Goal: Information Seeking & Learning: Learn about a topic

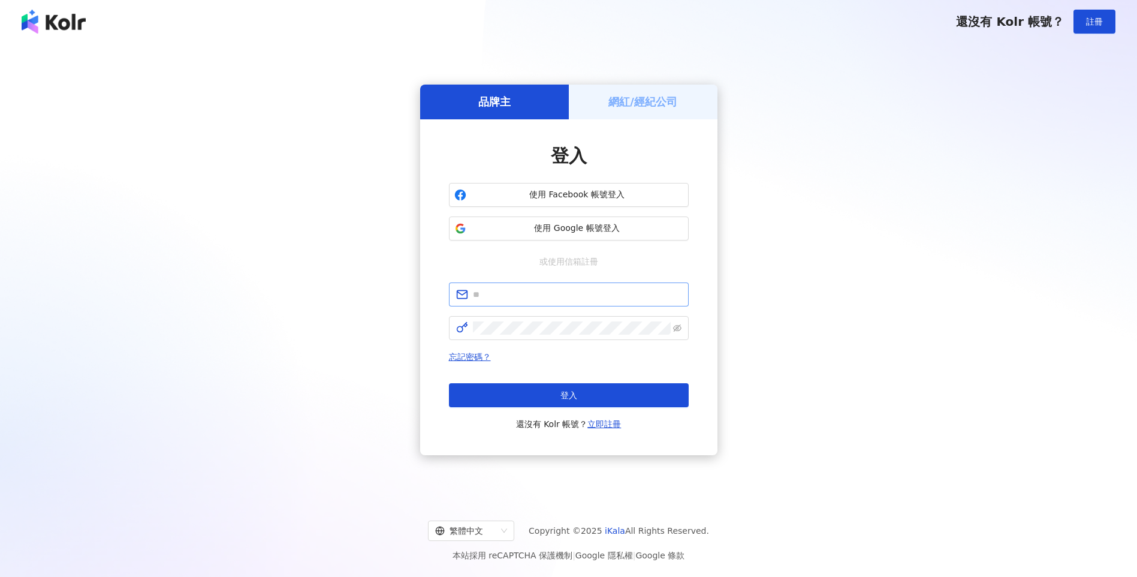
click at [518, 285] on span at bounding box center [569, 294] width 240 height 24
click at [517, 291] on input "text" at bounding box center [577, 294] width 209 height 13
type input "**********"
click button "登入" at bounding box center [569, 395] width 240 height 24
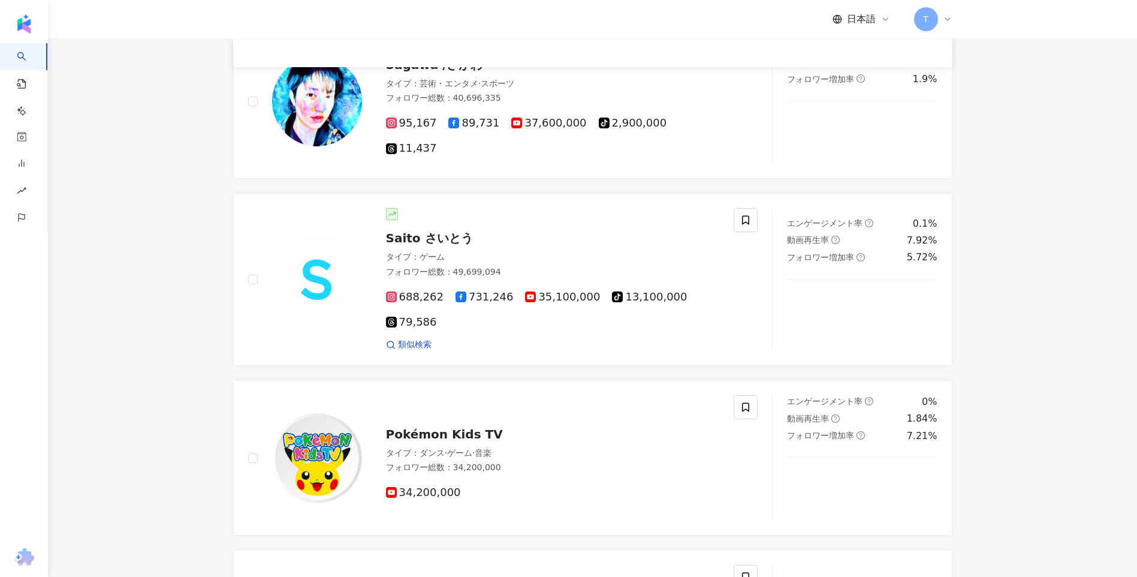
scroll to position [2035, 0]
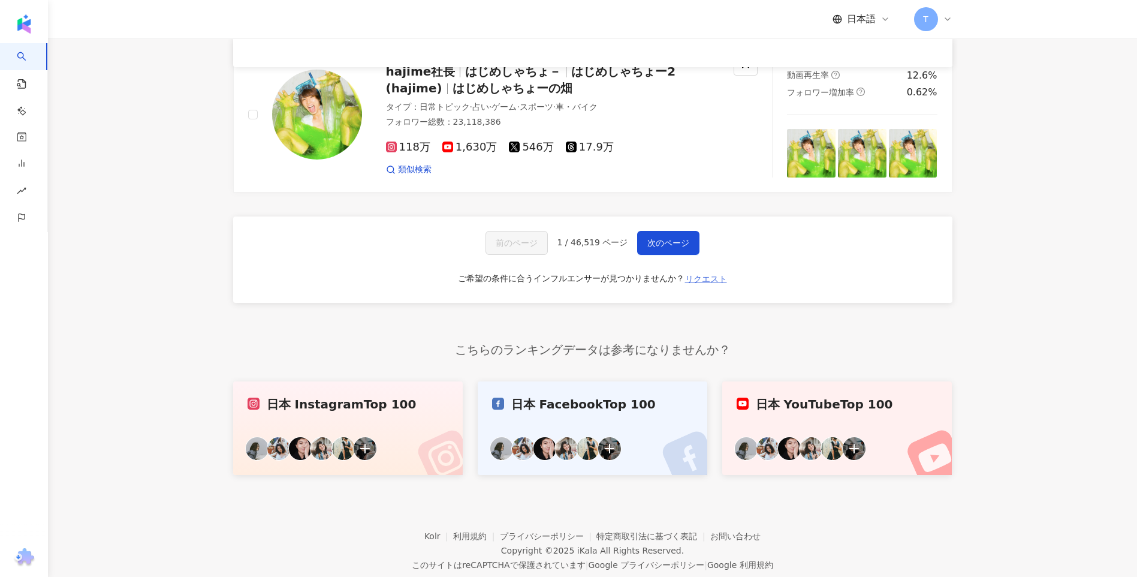
click at [712, 272] on button "リクエスト" at bounding box center [705, 278] width 43 height 19
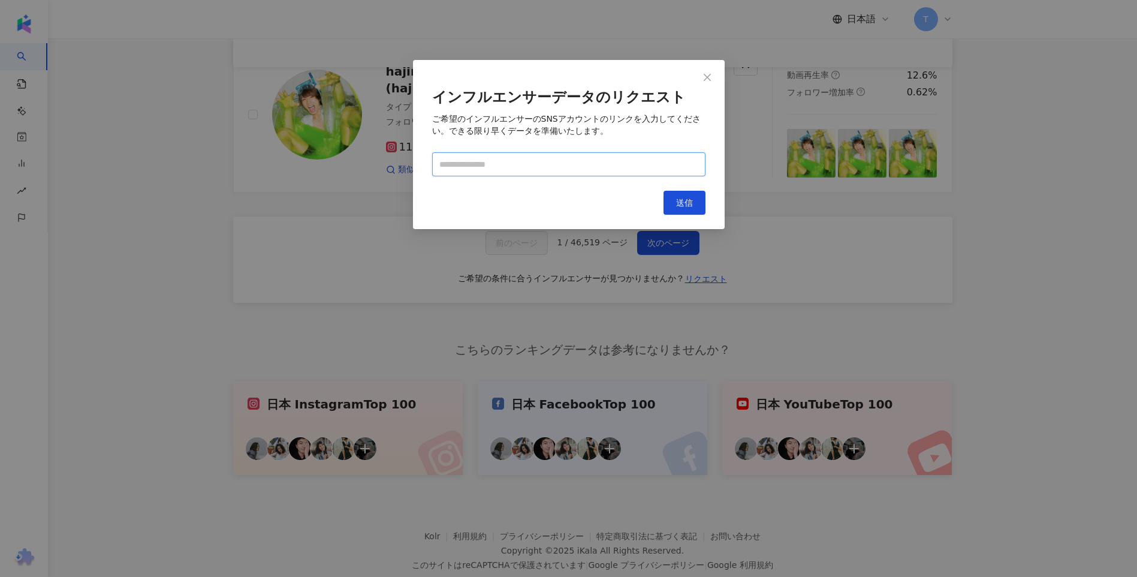
click at [524, 170] on input "text" at bounding box center [568, 164] width 273 height 24
paste input "**********"
type input "**********"
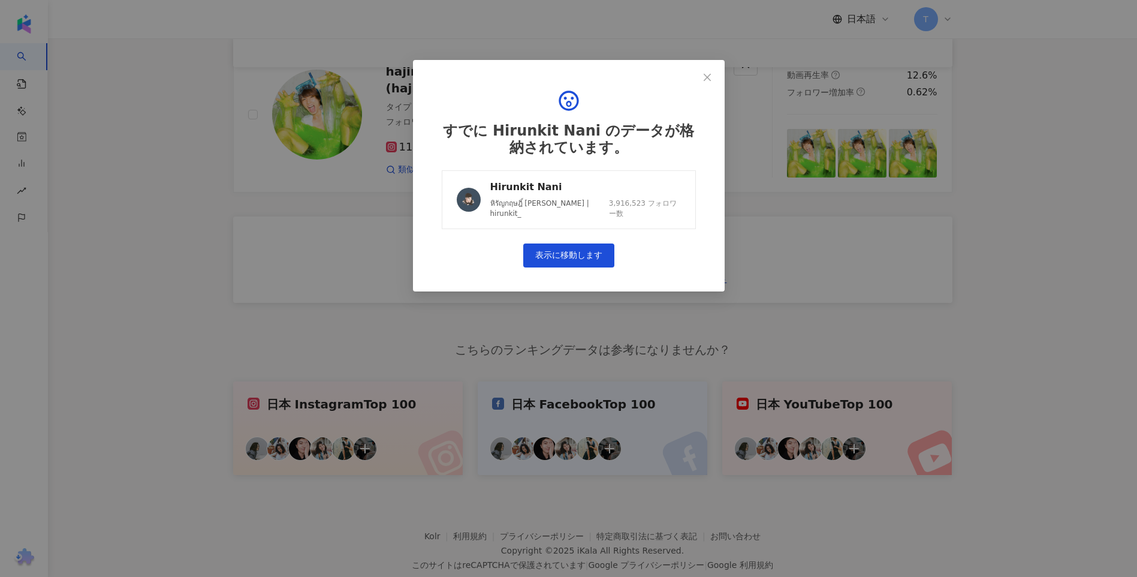
click at [626, 179] on link "Hirunkit Nani หิรัญกฤษฎิ์ นานิ | hirunkit_ 3,916,523 フォロワー数" at bounding box center [569, 199] width 254 height 59
click at [699, 90] on div "すでに Hirunkit Nani のデータが格納されています。 Hirunkit Nani หิรัญกฤษฎิ์ นานิ | hirunkit_ 3,9…" at bounding box center [568, 178] width 273 height 198
click at [708, 73] on icon "close" at bounding box center [707, 78] width 10 height 10
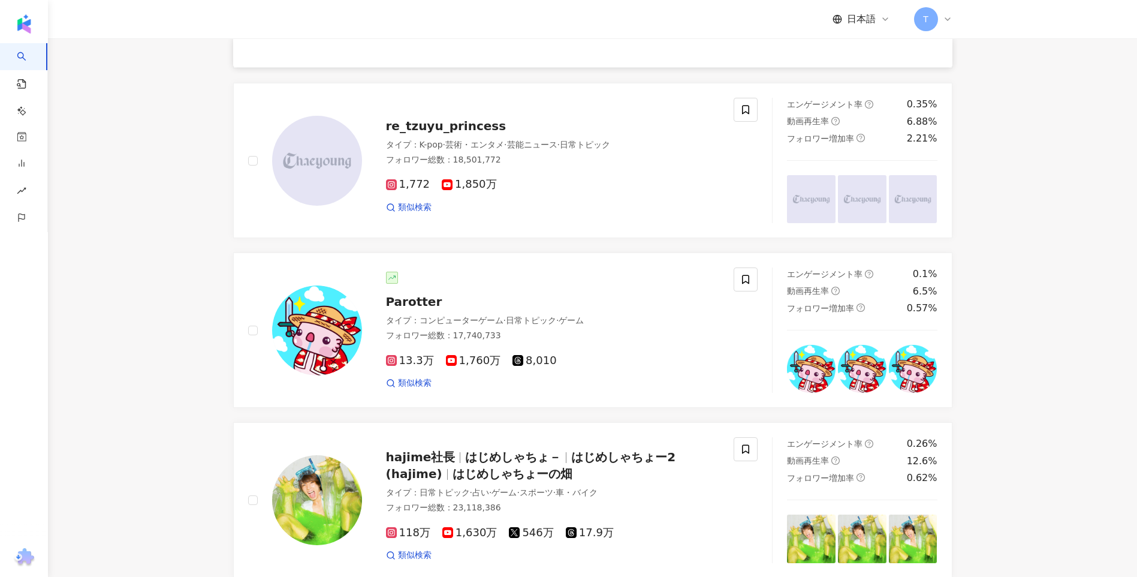
scroll to position [0, 0]
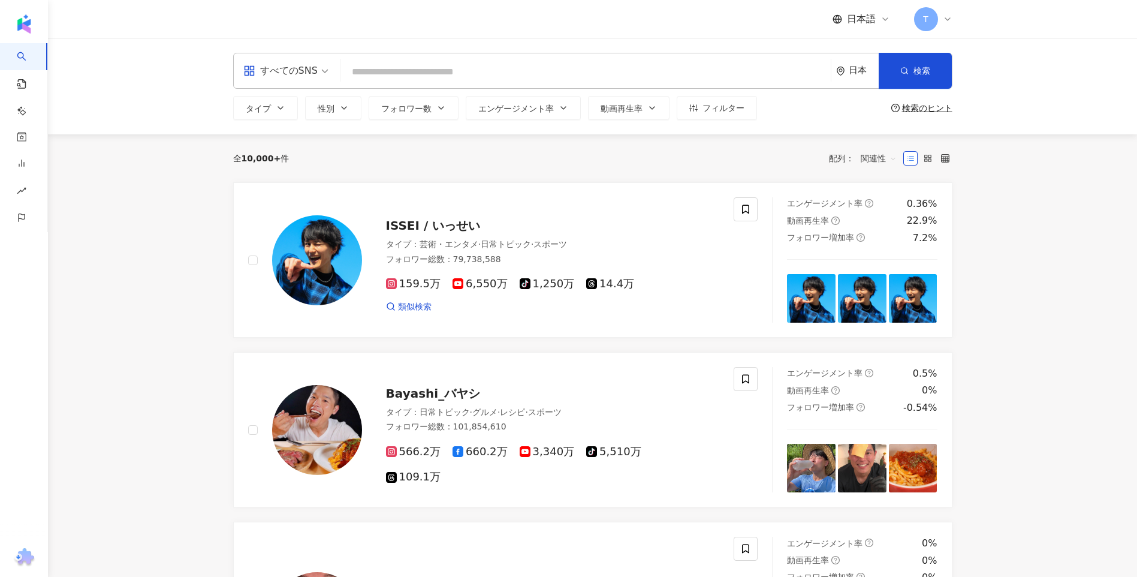
drag, startPoint x: 35, startPoint y: 201, endPoint x: 298, endPoint y: -44, distance: 360.0
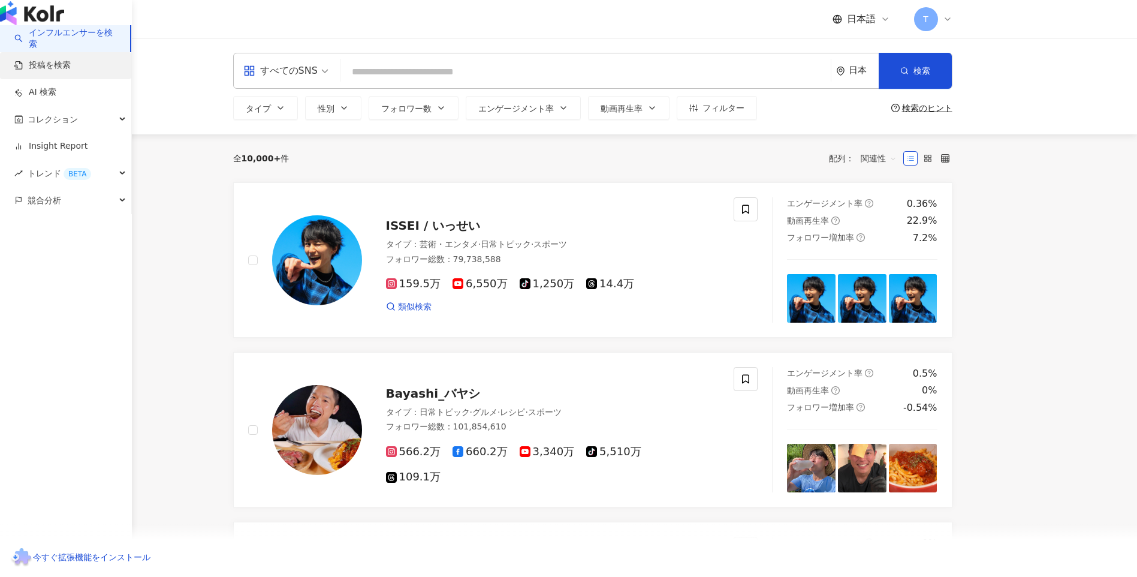
click at [71, 71] on link "投稿を検索" at bounding box center [42, 65] width 56 height 12
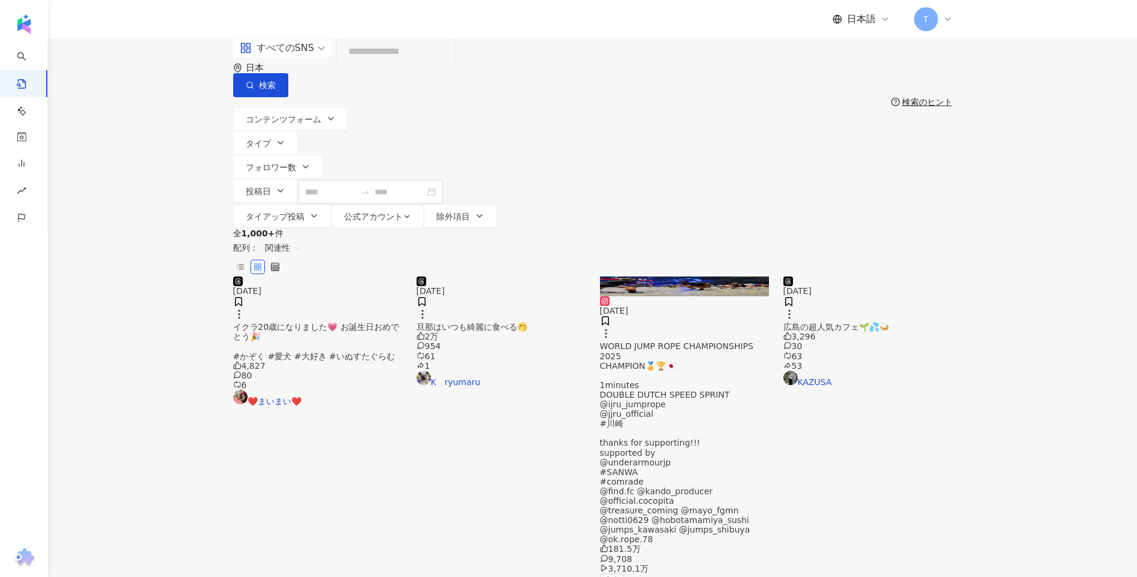
click at [451, 65] on input "search" at bounding box center [396, 52] width 109 height 26
paste input "**********"
type input "**********"
click at [288, 76] on button "検索" at bounding box center [260, 85] width 55 height 24
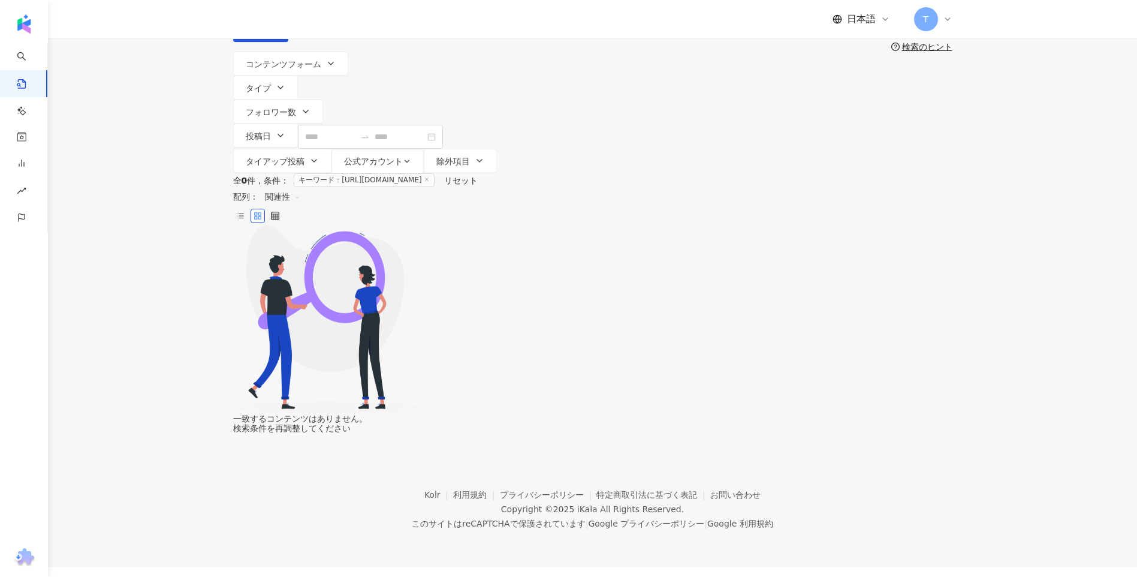
scroll to position [89, 0]
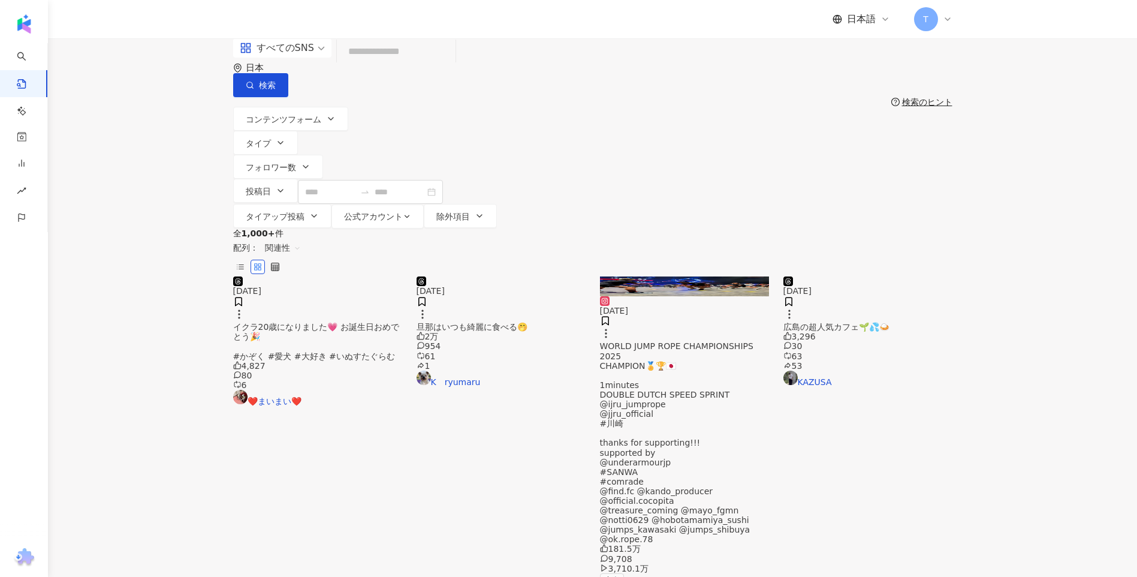
drag, startPoint x: 922, startPoint y: 401, endPoint x: 889, endPoint y: 200, distance: 204.0
click at [430, 65] on input "search" at bounding box center [396, 52] width 109 height 26
click at [276, 73] on div "日本" at bounding box center [261, 68] width 30 height 10
click at [772, 191] on div "タイ" at bounding box center [763, 184] width 17 height 13
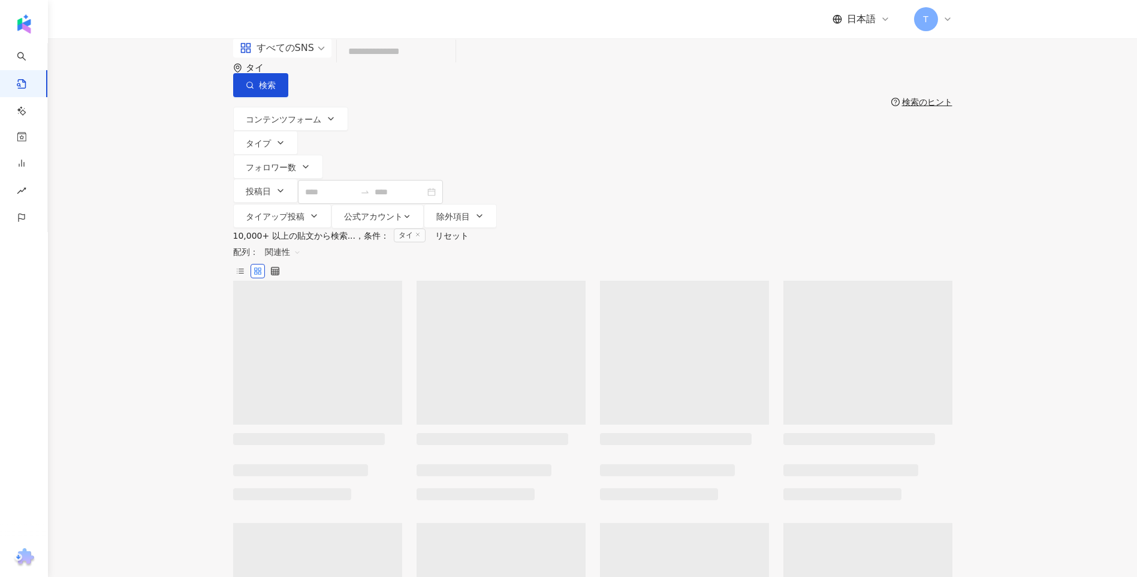
click at [439, 65] on input "search" at bounding box center [396, 52] width 109 height 26
paste input "**********"
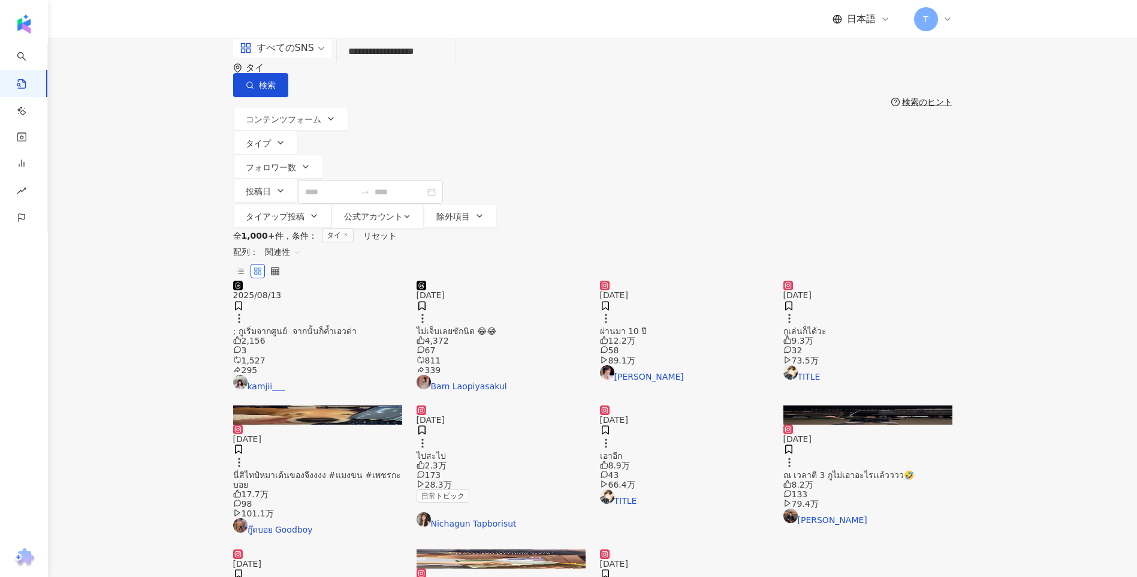
type input "**********"
click at [288, 73] on button "検索" at bounding box center [260, 85] width 55 height 24
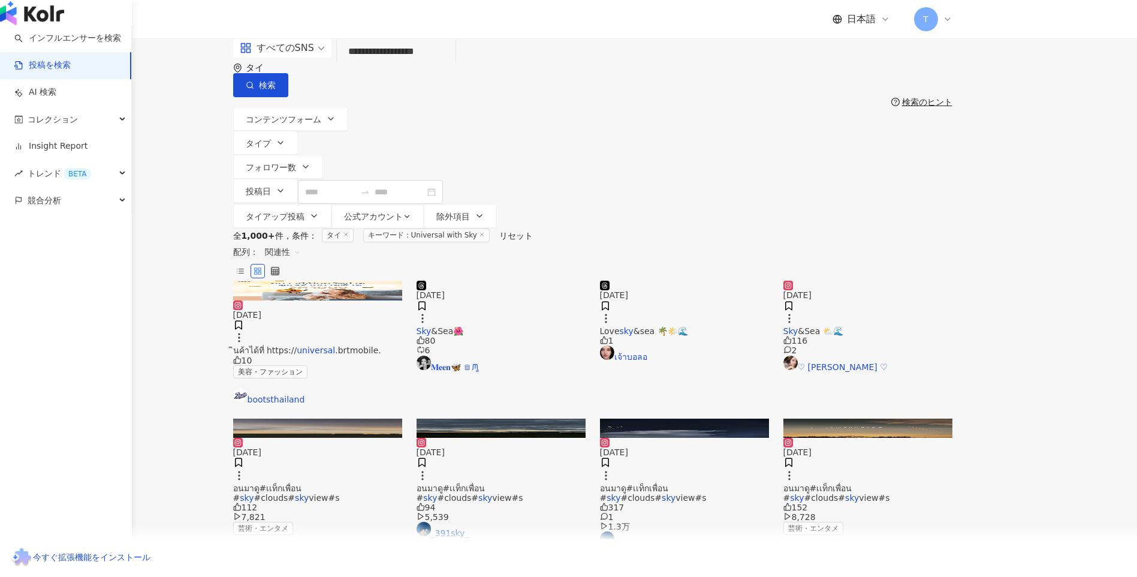
click at [47, 20] on img "button" at bounding box center [32, 13] width 64 height 24
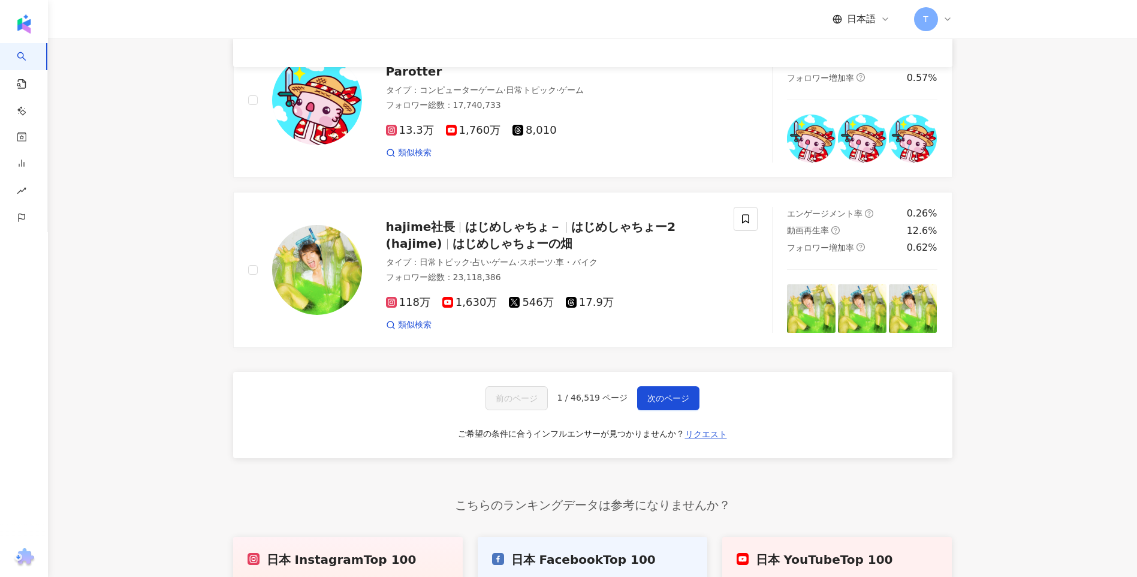
scroll to position [2066, 0]
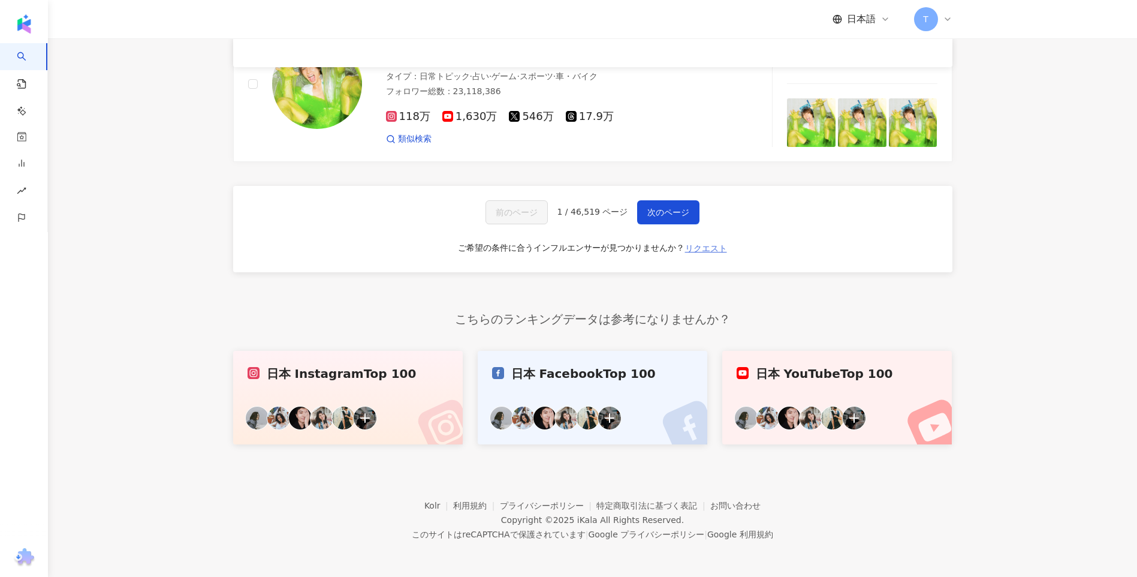
click at [700, 245] on span "リクエスト" at bounding box center [706, 248] width 42 height 10
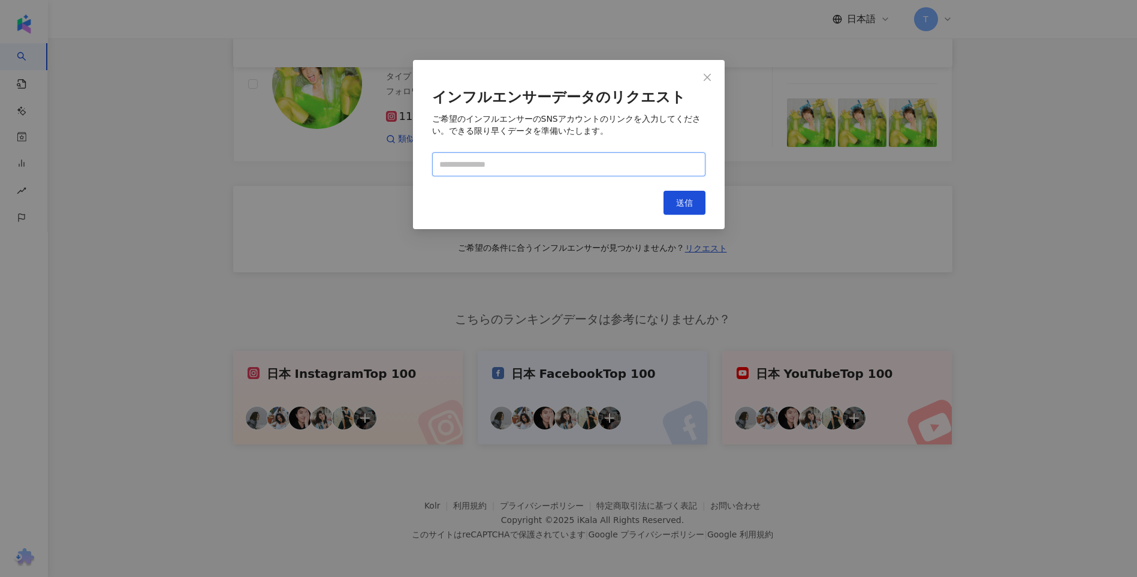
paste input "**********"
type input "**********"
click at [678, 203] on span "送信" at bounding box center [684, 203] width 17 height 10
click at [669, 182] on div "**********" at bounding box center [569, 144] width 312 height 169
click at [662, 153] on input "**********" at bounding box center [568, 164] width 273 height 24
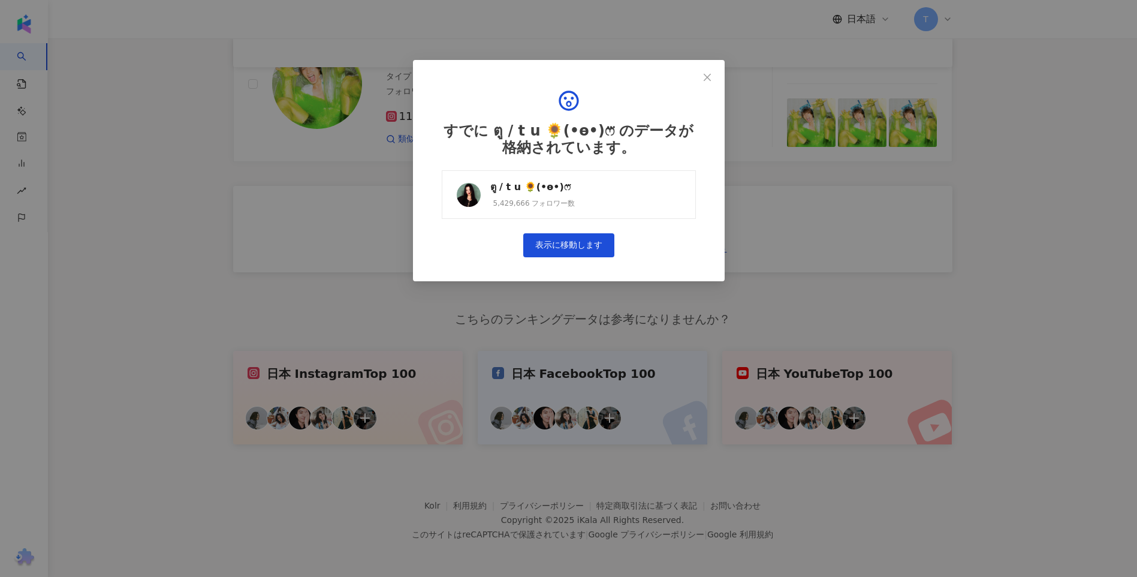
click at [623, 177] on link "ตู / t u 🌻(•ө•)ෆ⃛ 5,429,666 フォロワー数" at bounding box center [569, 194] width 254 height 49
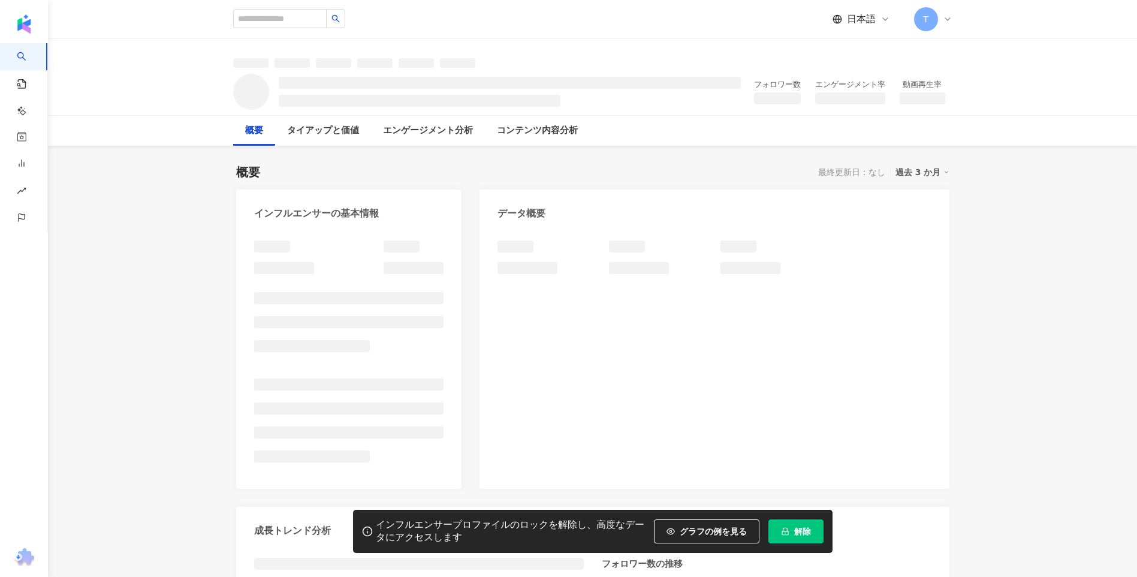
click at [805, 530] on span "解除" at bounding box center [802, 531] width 17 height 10
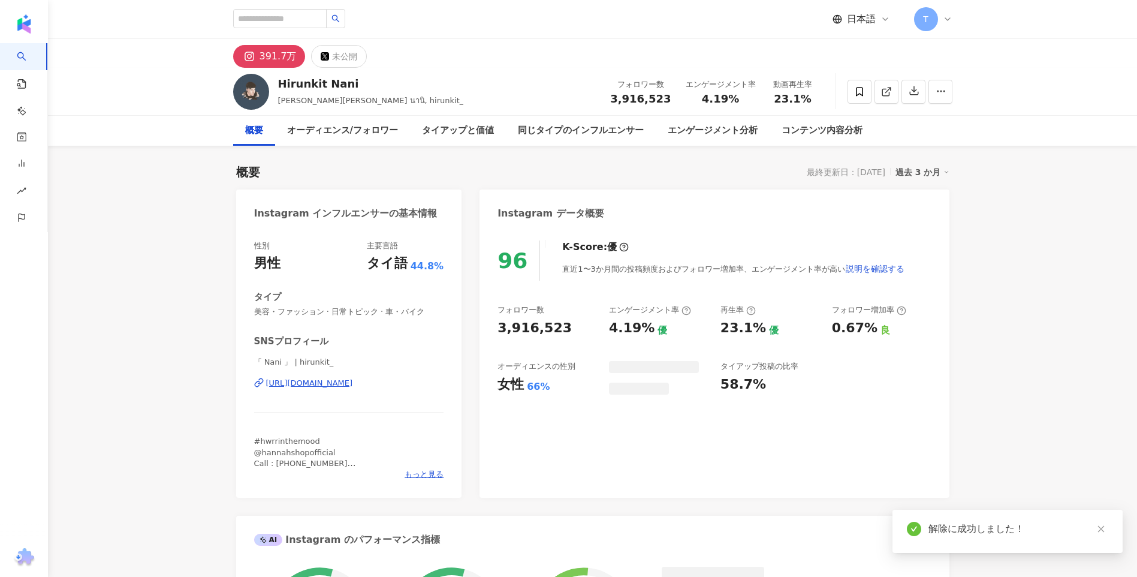
click at [860, 92] on icon at bounding box center [859, 91] width 11 height 11
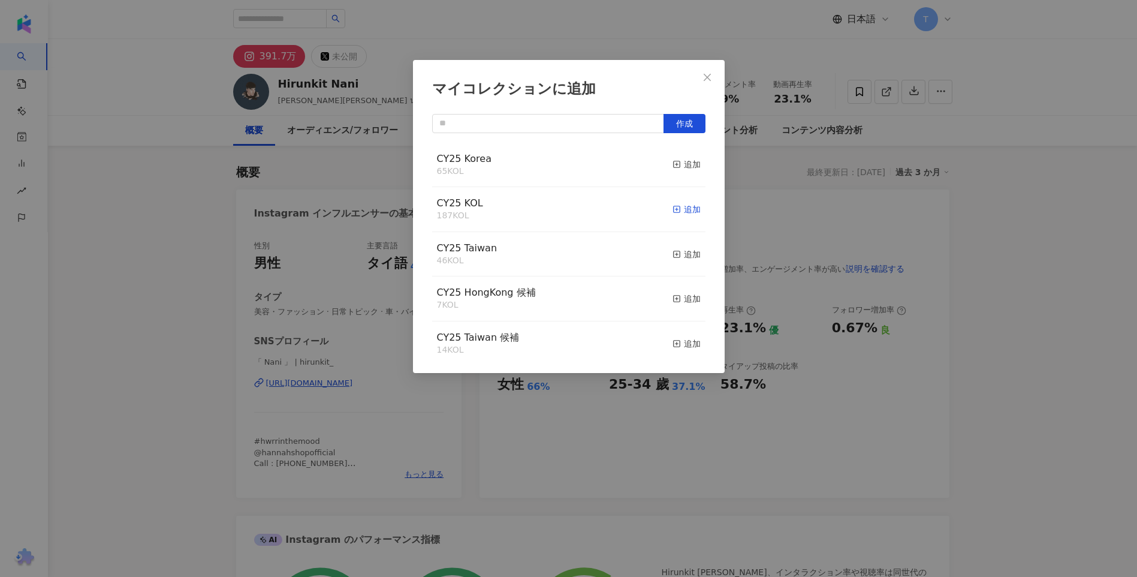
click at [672, 206] on icon "button" at bounding box center [676, 209] width 8 height 8
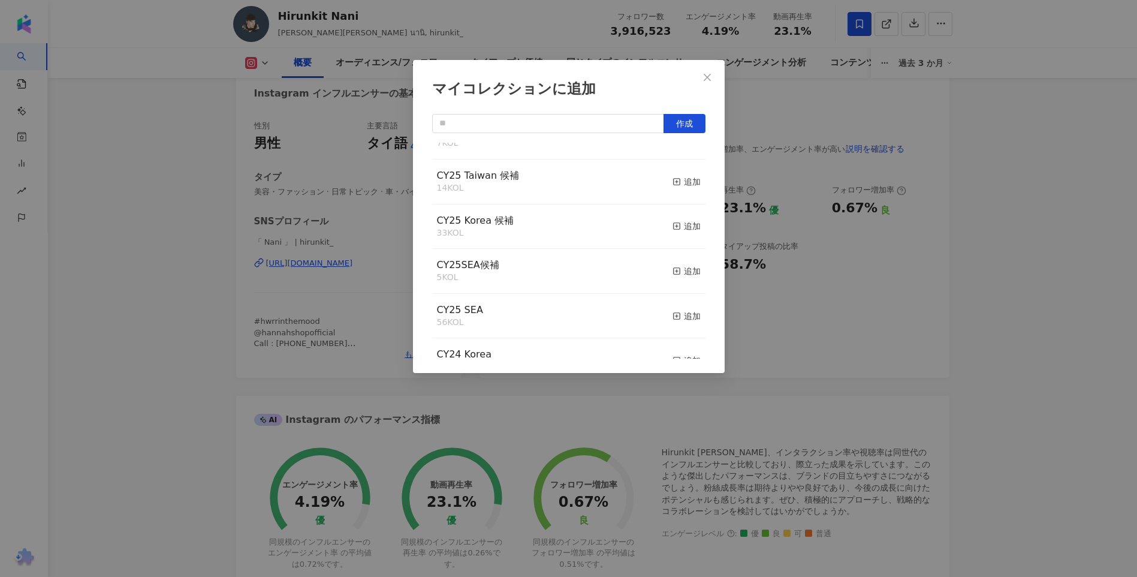
scroll to position [180, 0]
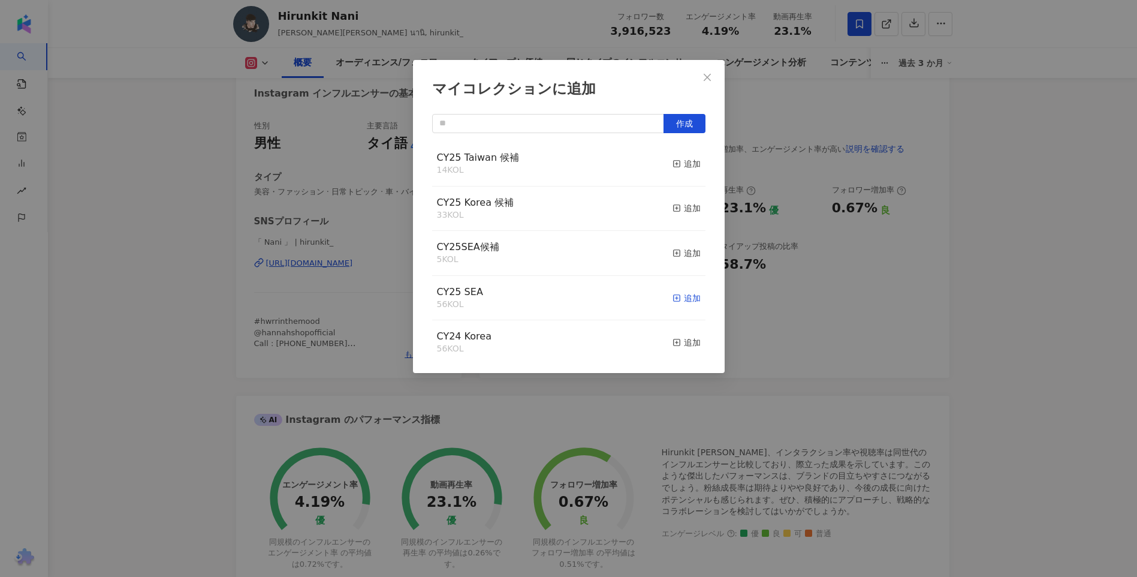
click at [672, 298] on icon "button" at bounding box center [676, 298] width 8 height 8
click at [1009, 306] on div "マイコレクションに追加 作成 CY25 SEA 57 KOL 追加済み CY25 KOL 188 KOL 追加済み CY25 Korea 65 KOL 追加 …" at bounding box center [568, 288] width 1137 height 577
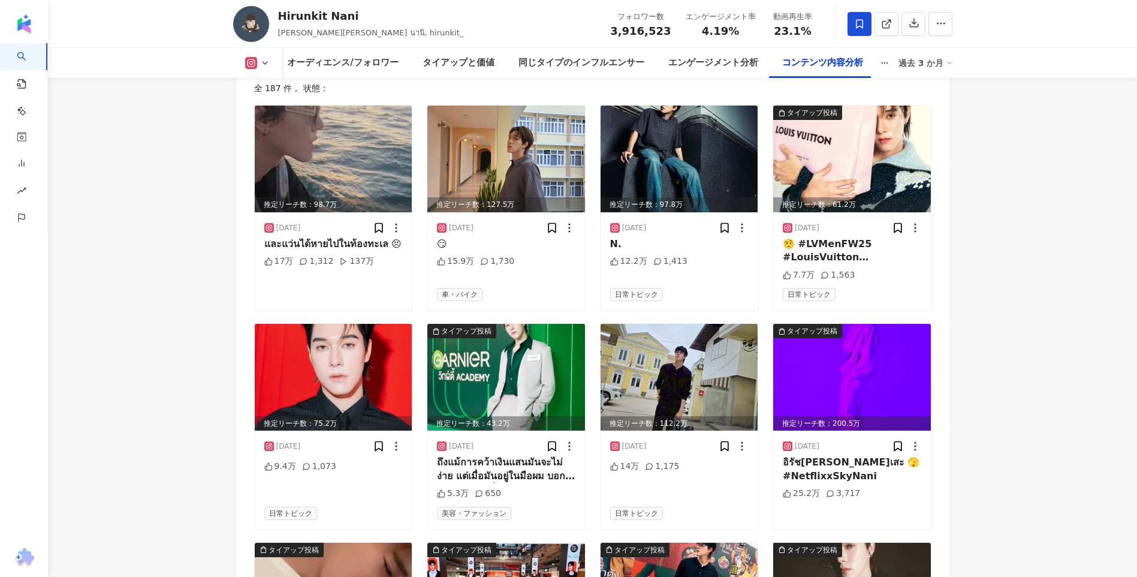
scroll to position [4118, 0]
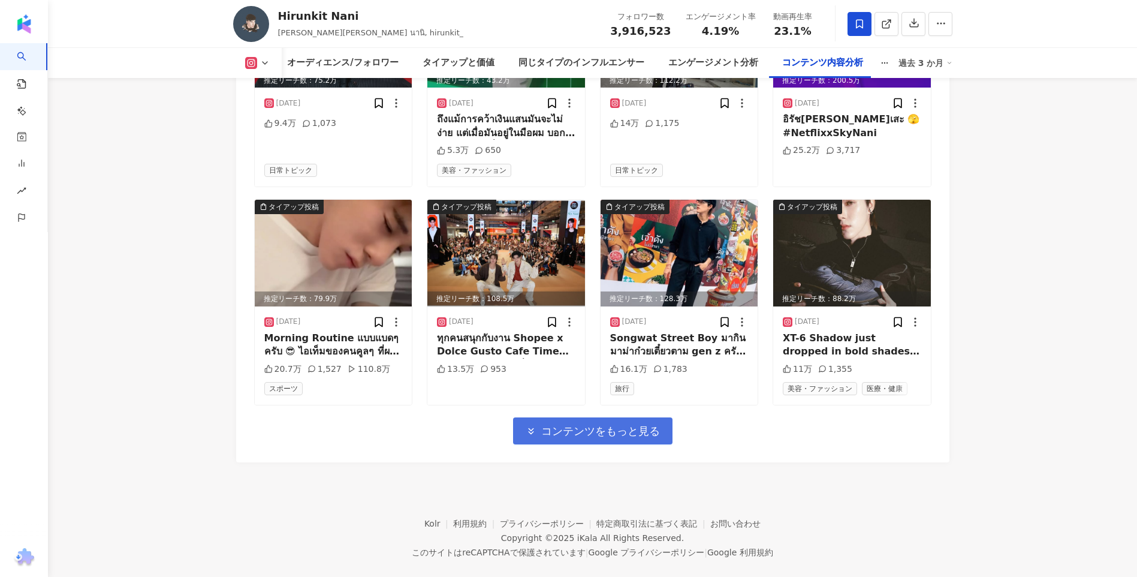
click at [647, 424] on span "コンテンツをもっと見る" at bounding box center [600, 430] width 119 height 13
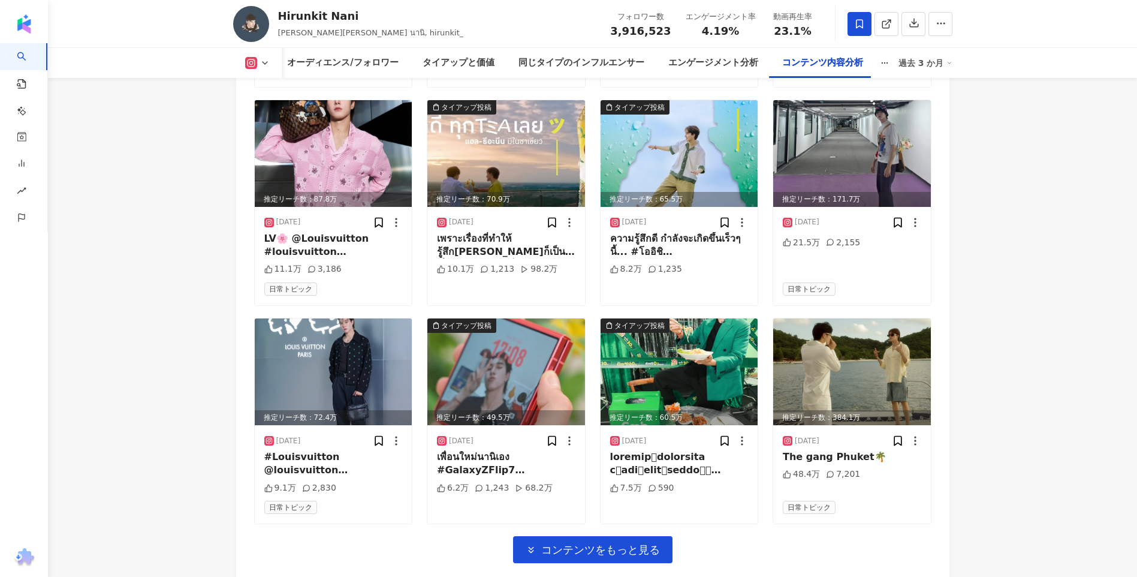
scroll to position [4718, 0]
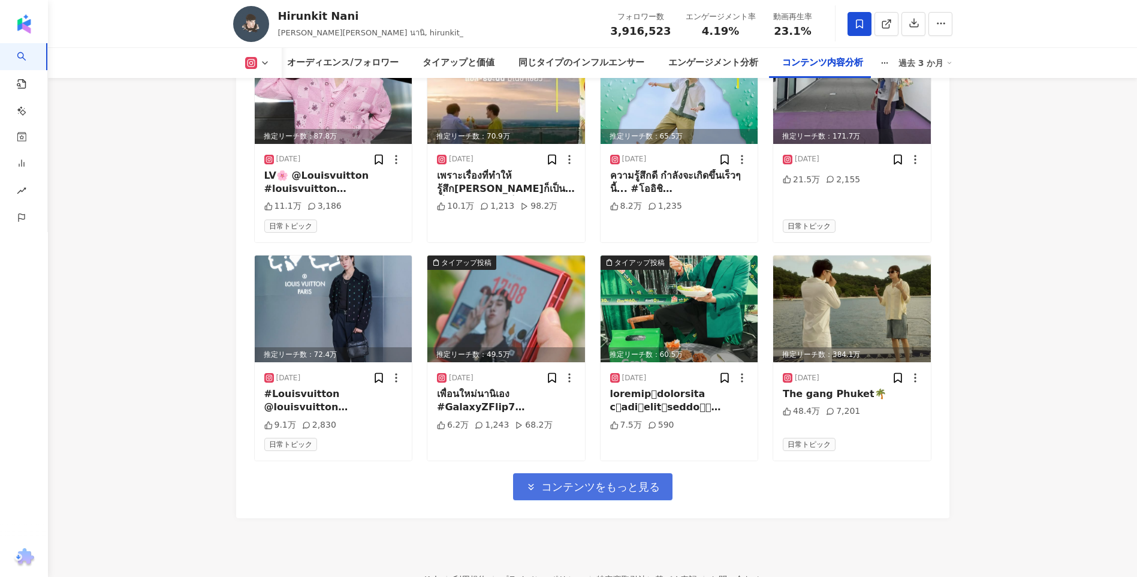
click at [584, 480] on span "コンテンツをもっと見る" at bounding box center [600, 486] width 119 height 13
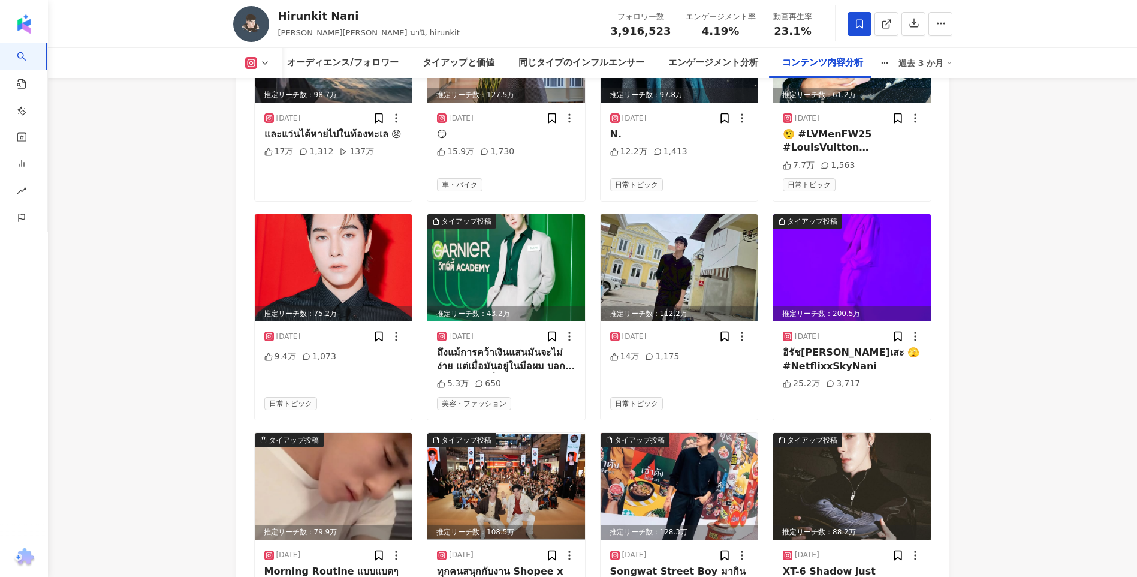
scroll to position [3999, 0]
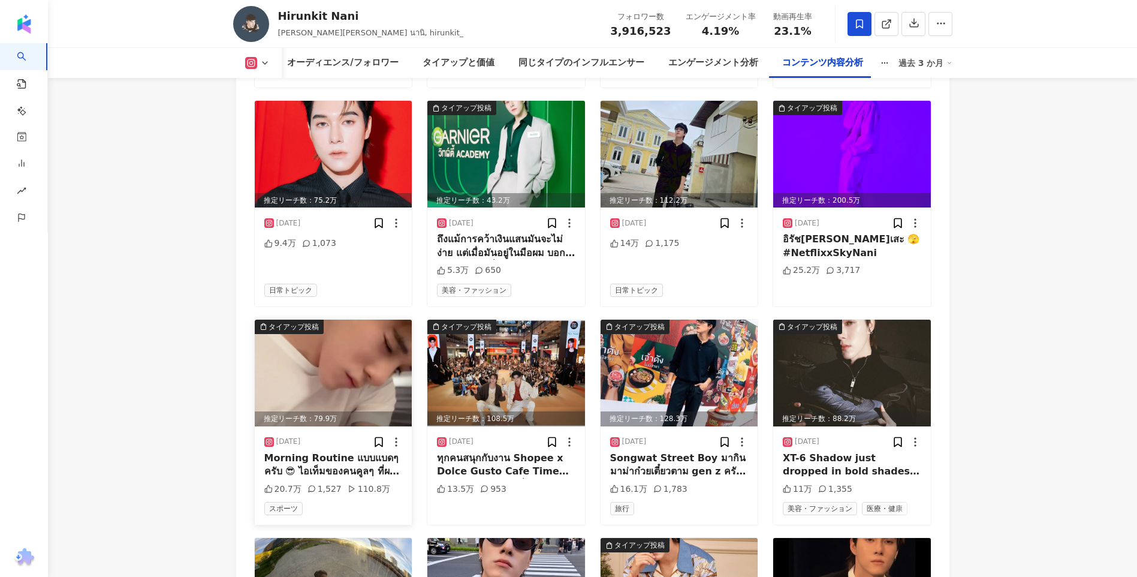
click at [346, 367] on img at bounding box center [334, 372] width 158 height 107
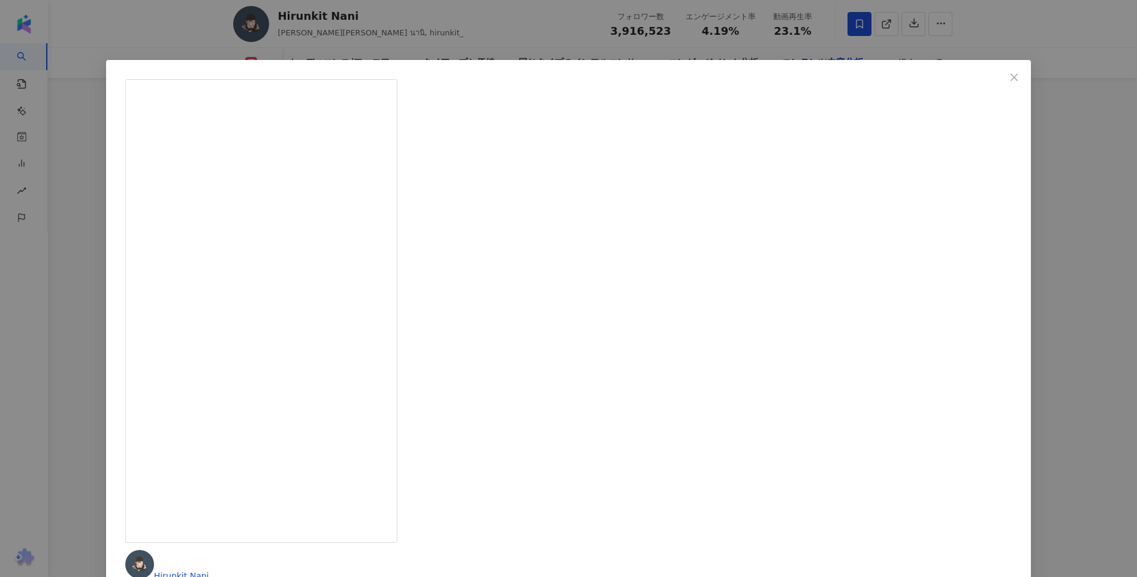
click at [967, 302] on div "Hirunkit Nani 2025/08/03 Morning Routine แบบแบดๆ ครับ 😎 ไอเท็มของคนคูลๆ ที่ผมใช…" at bounding box center [568, 288] width 1137 height 577
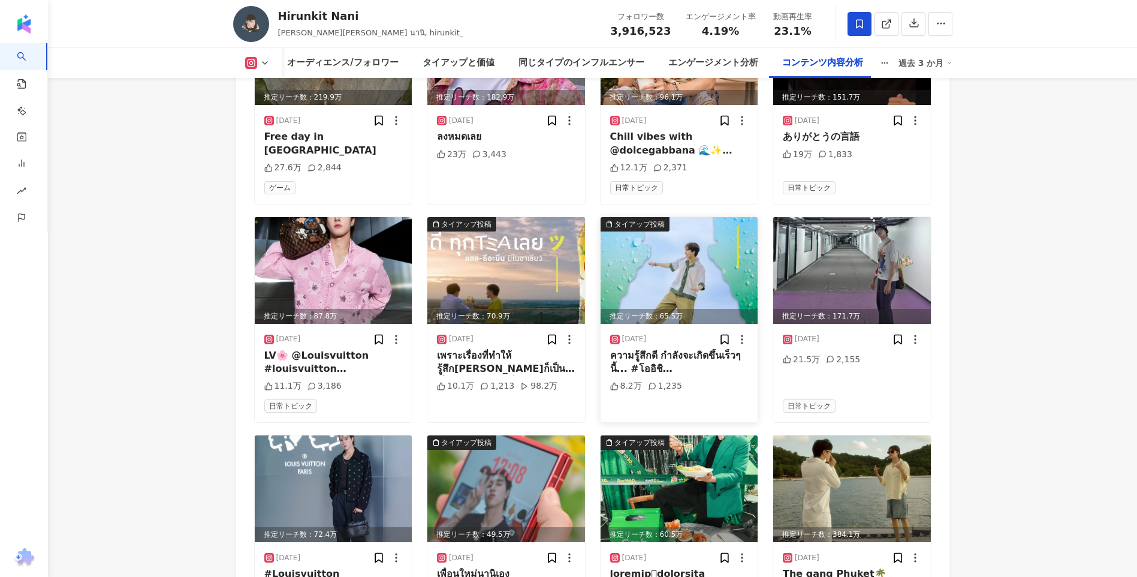
scroll to position [4298, 0]
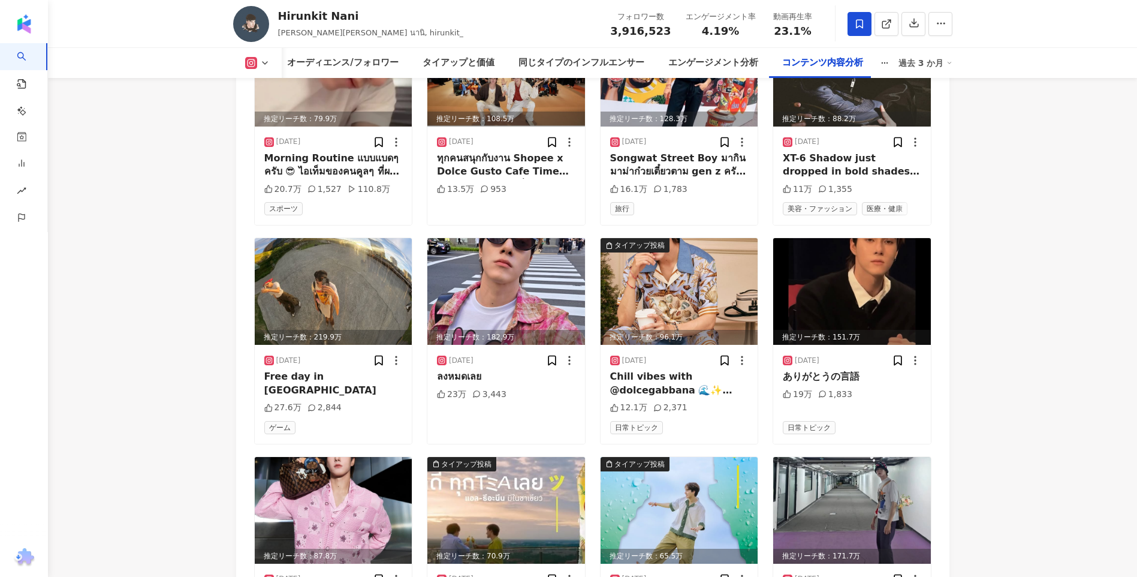
click at [302, 258] on img at bounding box center [334, 291] width 158 height 107
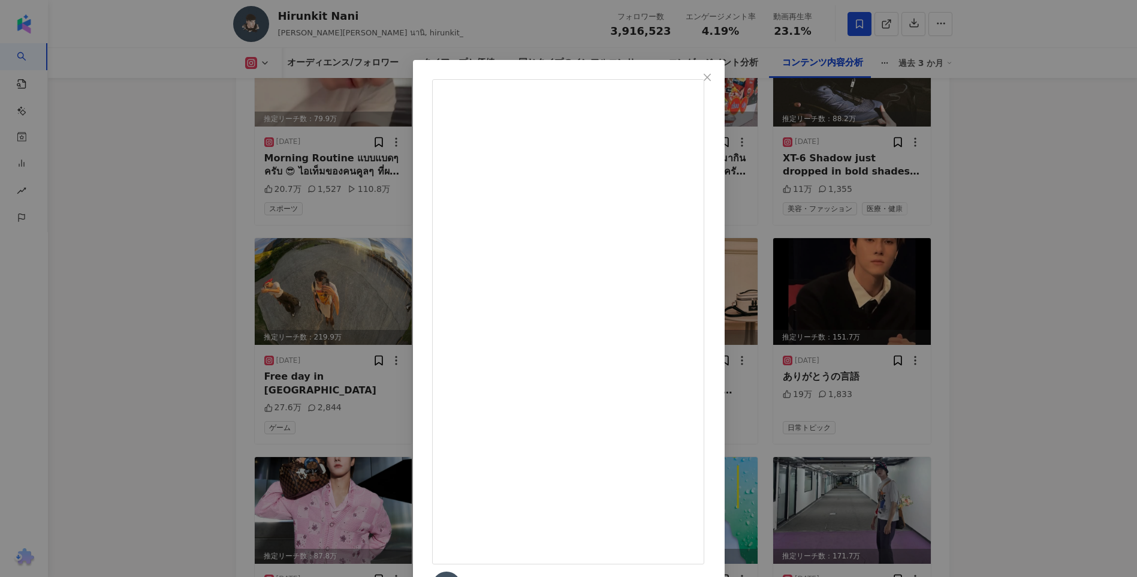
click at [965, 287] on div "Hirunkit Nani 2025/07/23 Free day in OSAKA 27.6万 2,844 元の投稿を表示" at bounding box center [568, 288] width 1137 height 577
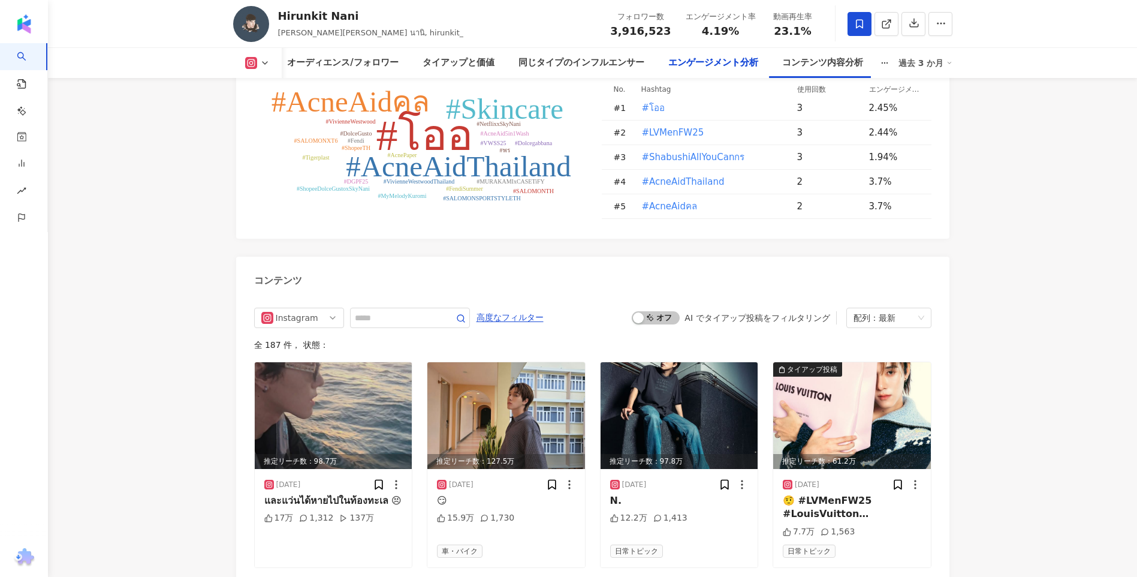
scroll to position [1814, 0]
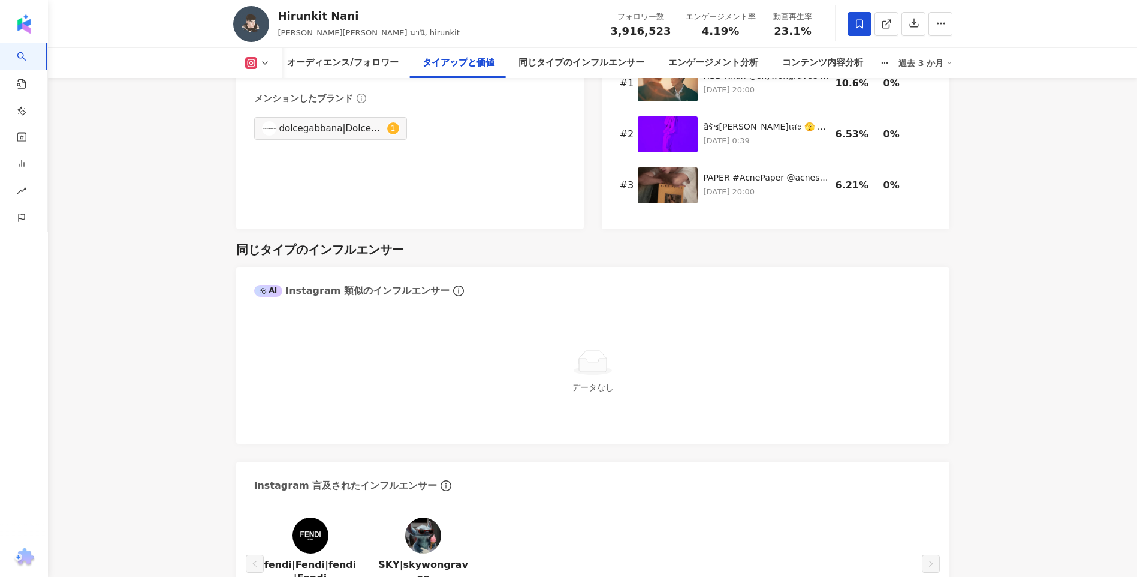
drag, startPoint x: 972, startPoint y: 301, endPoint x: 945, endPoint y: -44, distance: 346.3
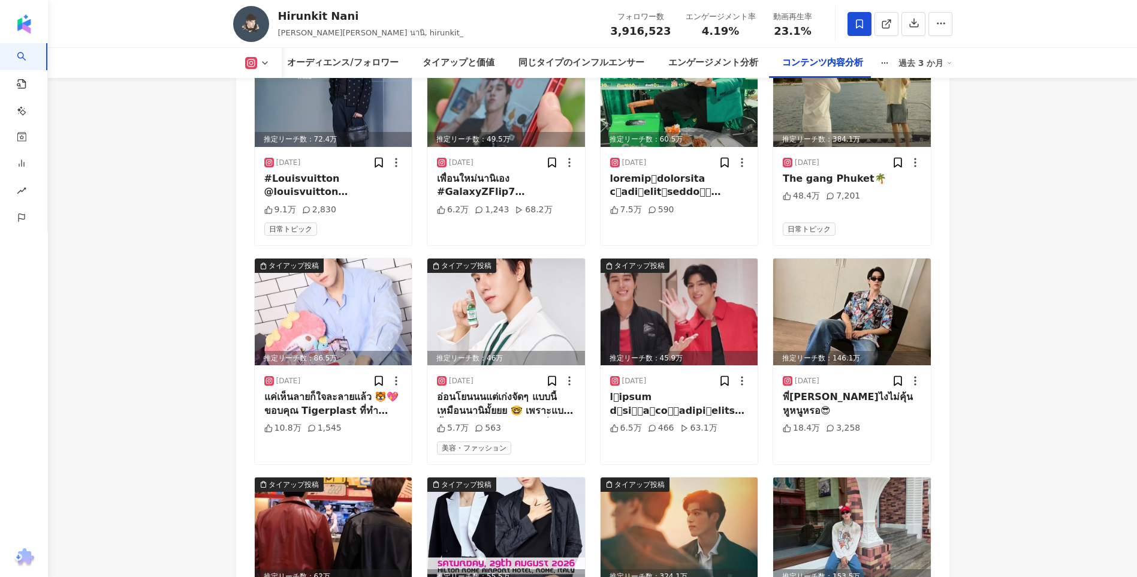
scroll to position [5154, 0]
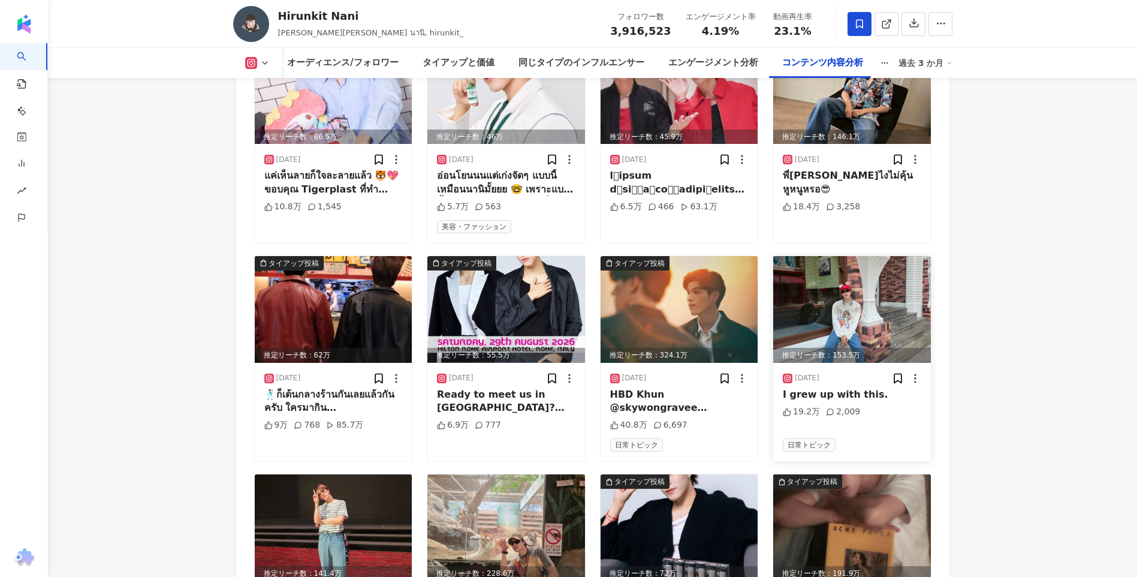
click at [889, 288] on img at bounding box center [852, 309] width 158 height 107
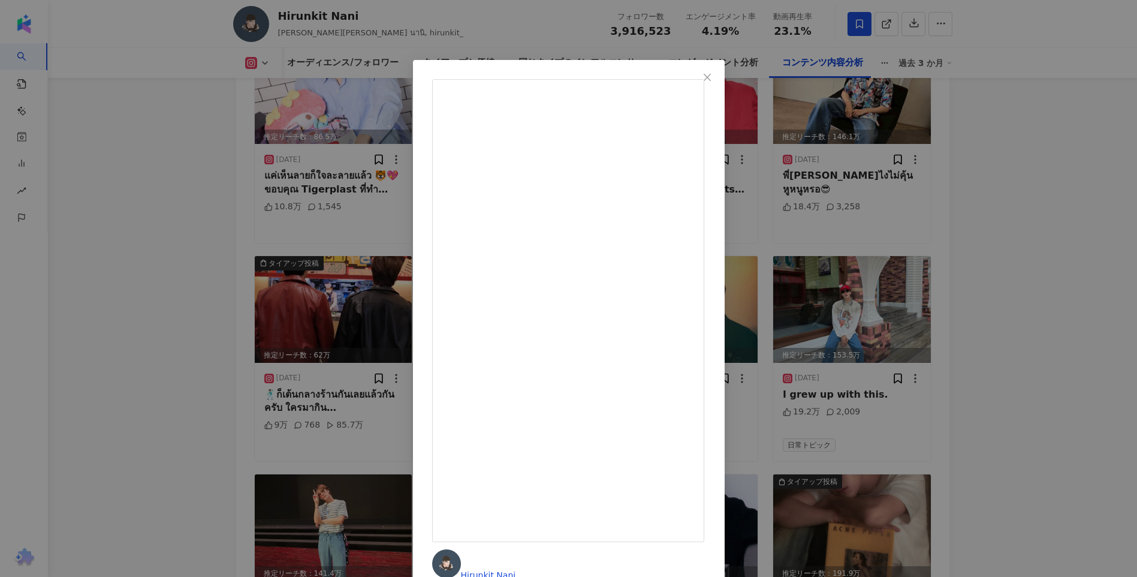
click at [956, 249] on div "Hirunkit Nani 2025/06/23 I grew up with this. 19.2万 2,009 元の投稿を表示" at bounding box center [568, 288] width 1137 height 577
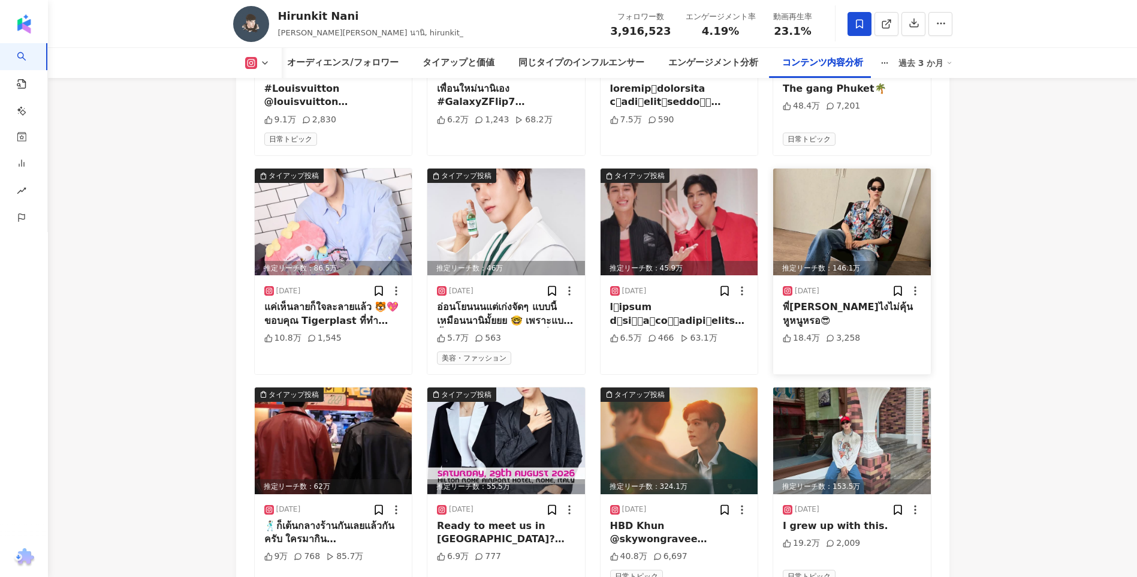
scroll to position [5009, 0]
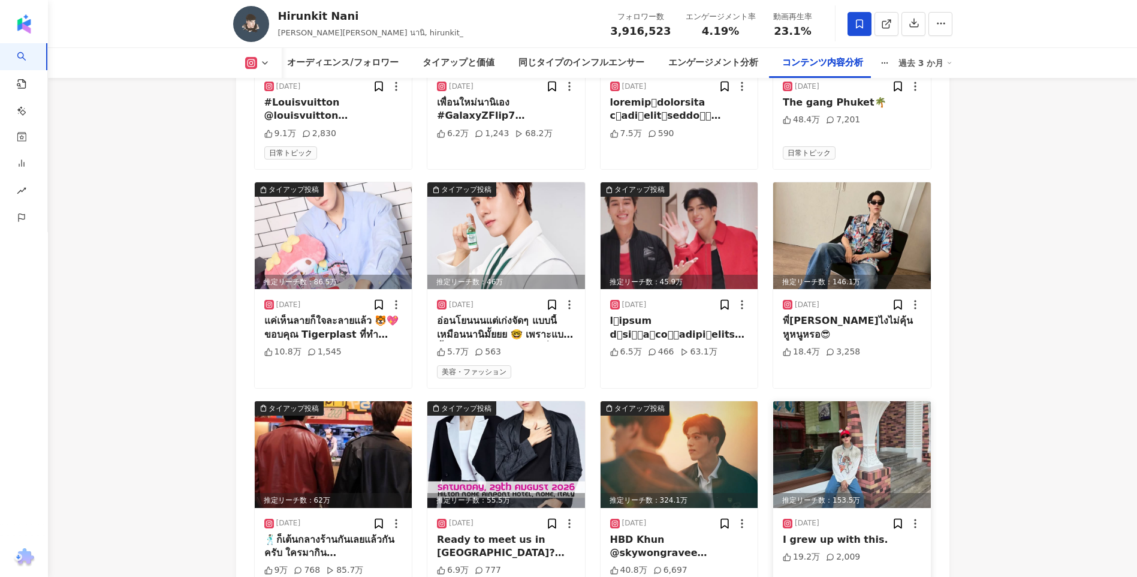
click at [865, 424] on img at bounding box center [852, 454] width 158 height 107
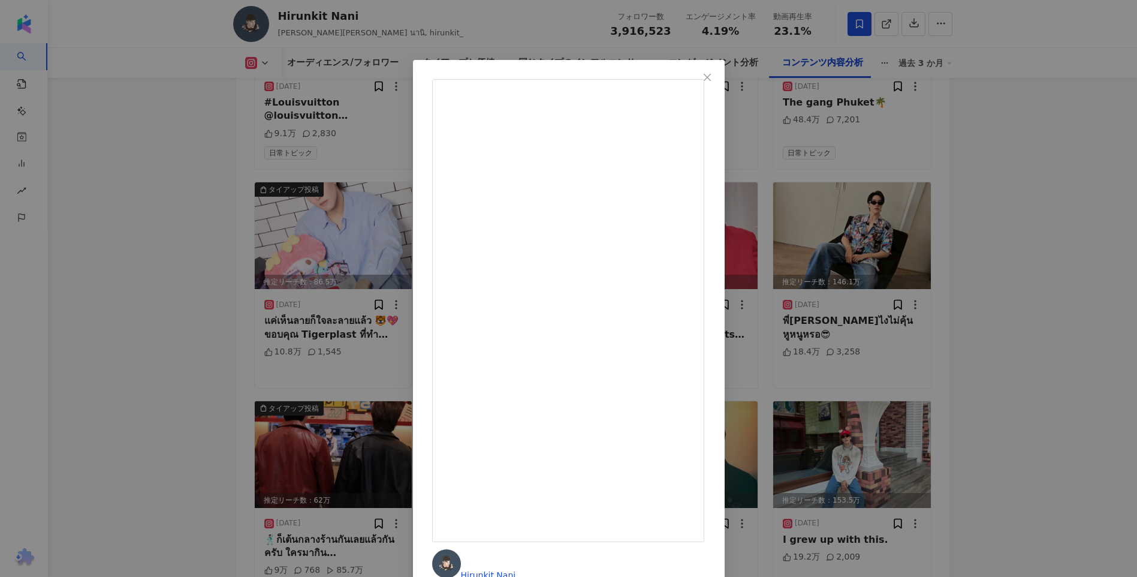
click at [986, 264] on div "Hirunkit Nani 2025/06/23 I grew up with this. 19.2万 2,009 元の投稿を表示" at bounding box center [568, 288] width 1137 height 577
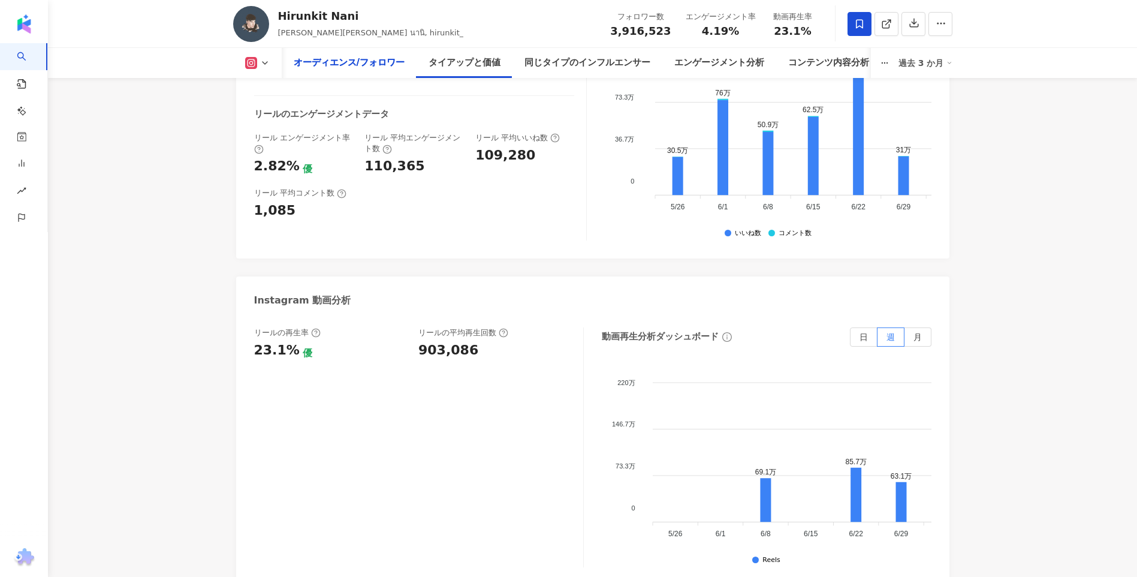
scroll to position [0, 0]
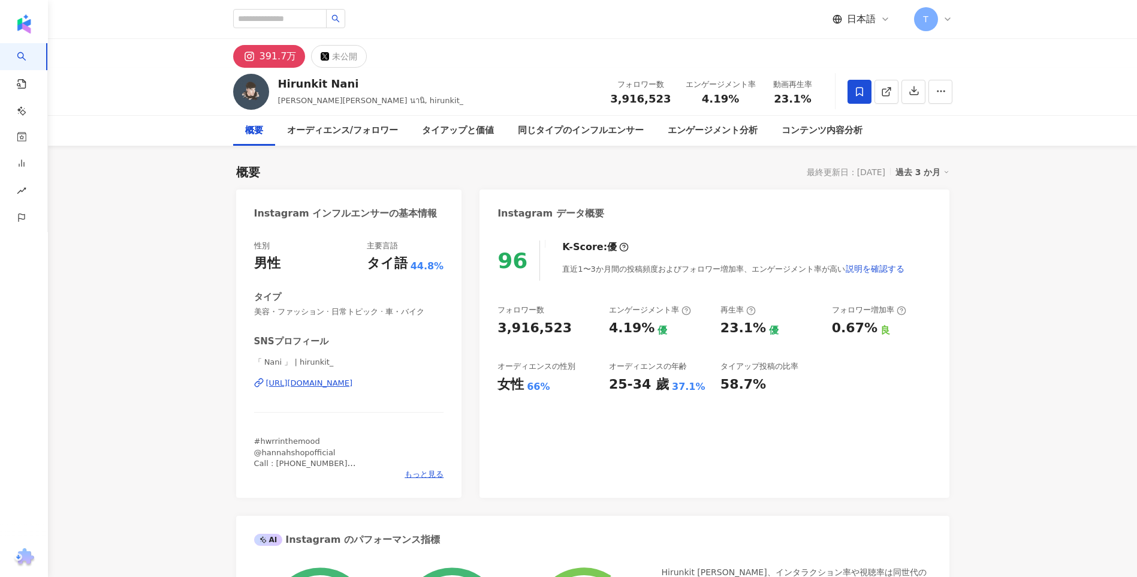
drag, startPoint x: 986, startPoint y: 264, endPoint x: 999, endPoint y: 59, distance: 204.8
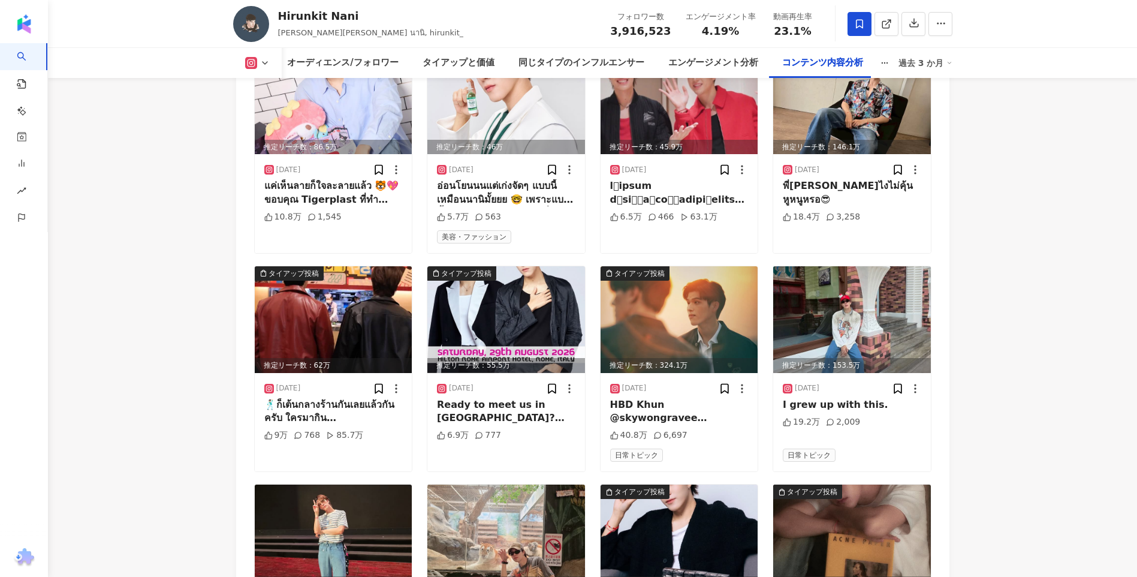
scroll to position [5274, 0]
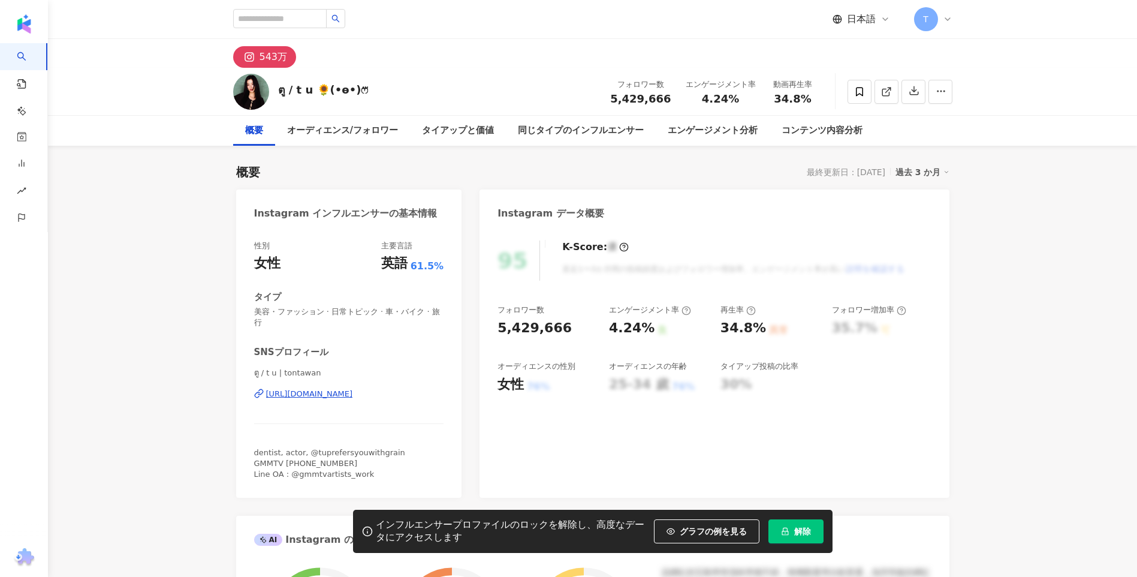
click at [802, 533] on span "解除" at bounding box center [802, 531] width 17 height 10
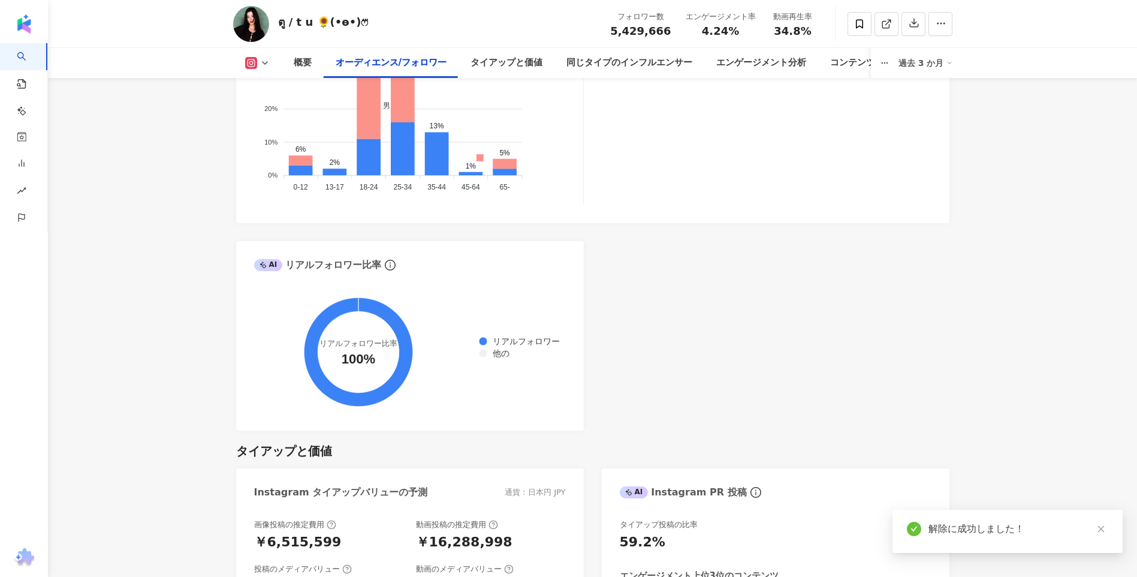
scroll to position [1019, 0]
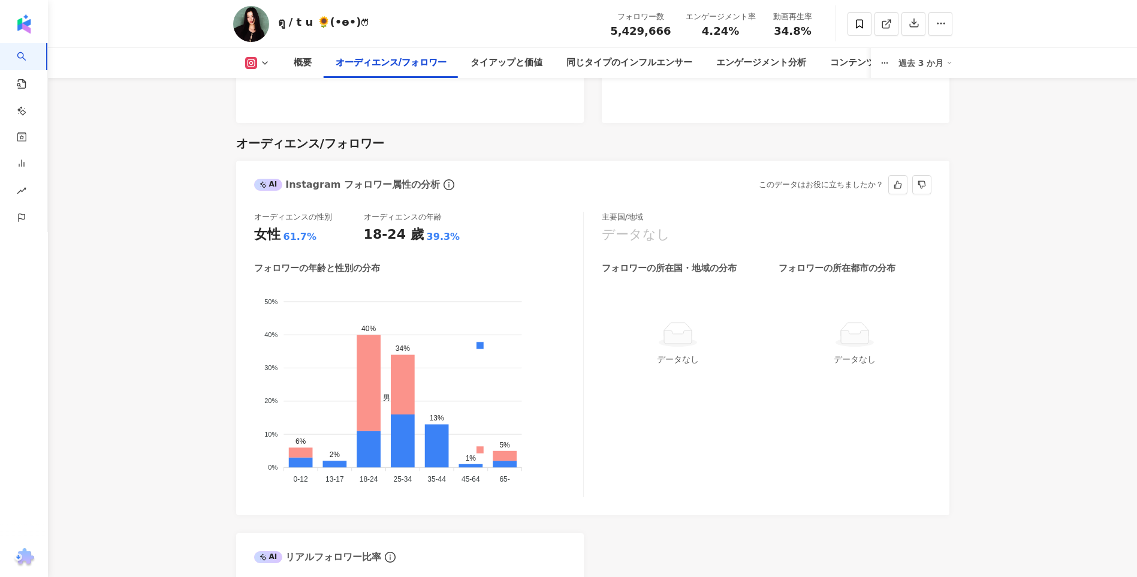
click at [680, 333] on div "データなし" at bounding box center [678, 343] width 143 height 45
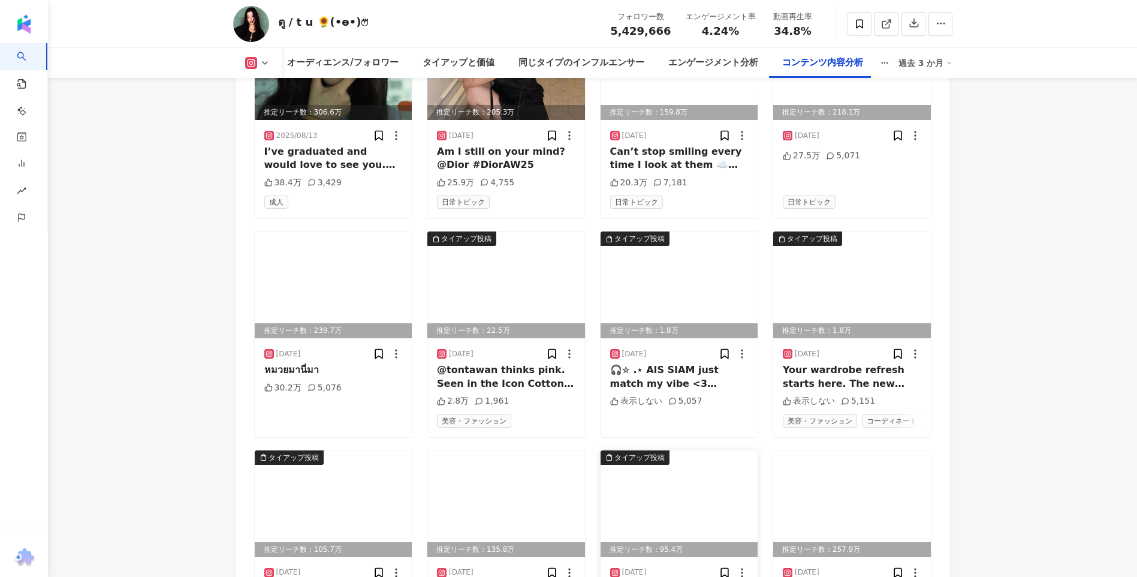
scroll to position [4075, 0]
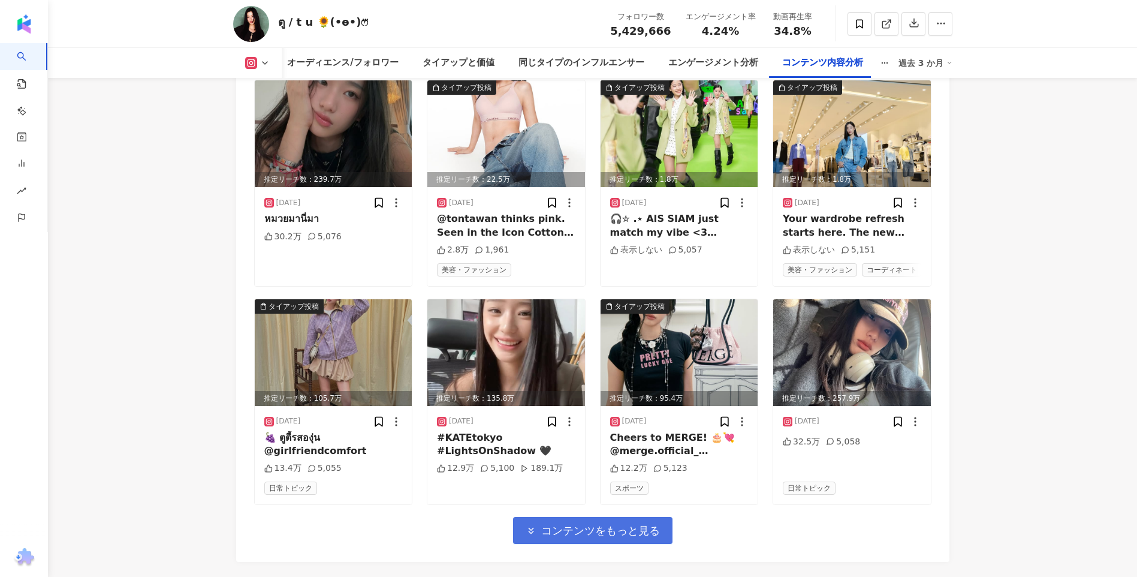
click at [593, 524] on span "コンテンツをもっと見る" at bounding box center [600, 530] width 119 height 13
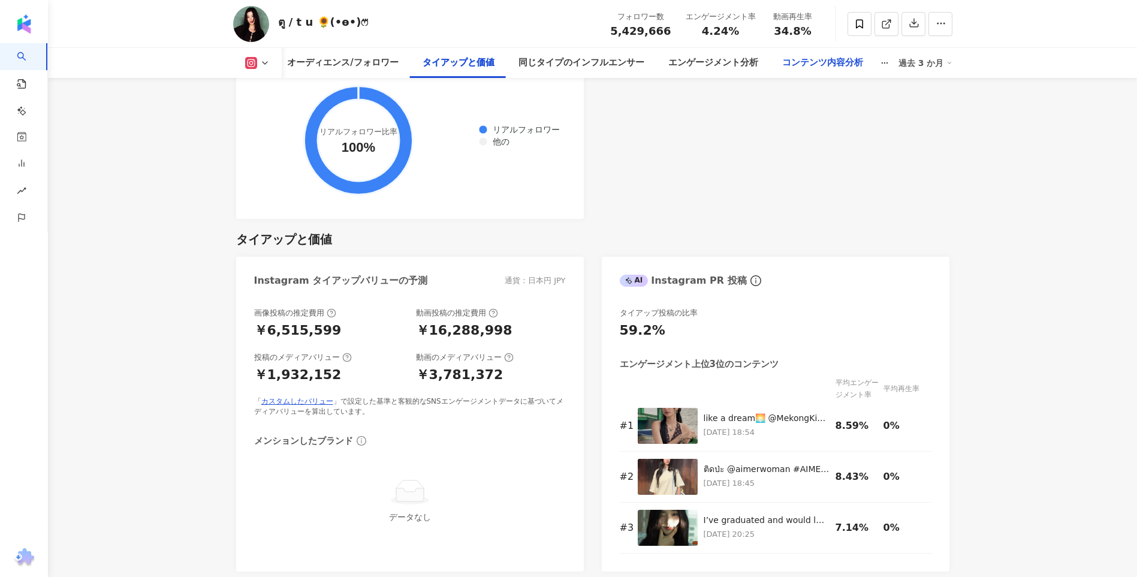
scroll to position [1498, 0]
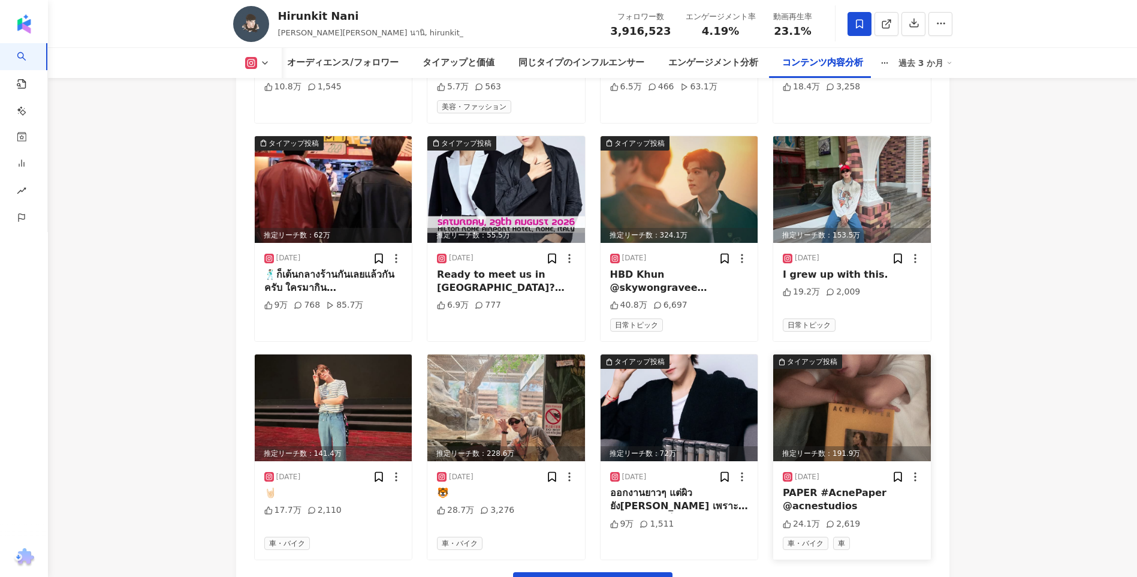
click at [925, 363] on img at bounding box center [852, 407] width 158 height 107
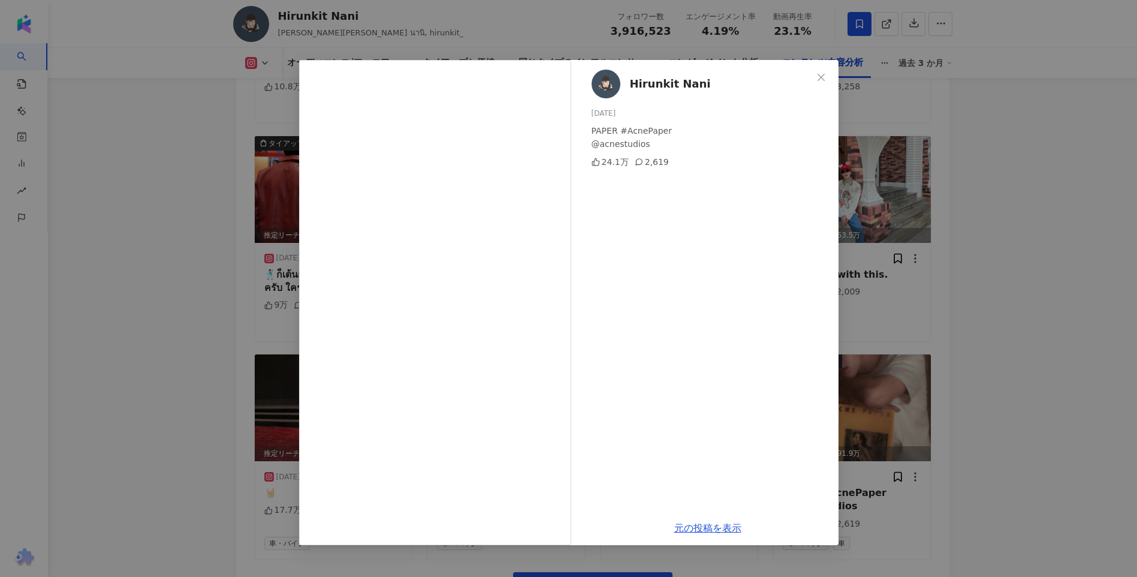
click at [1031, 241] on div "Hirunkit Nani 2025/06/15 PAPER #AcnePaper @acnestudios 24.1万 2,619 元の投稿を表示" at bounding box center [568, 288] width 1137 height 577
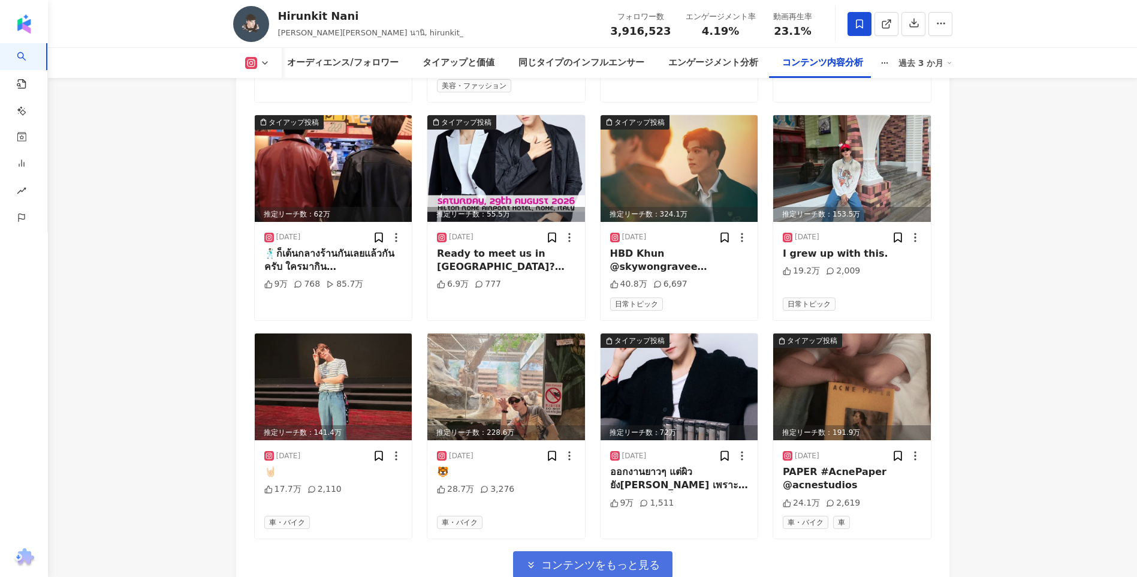
scroll to position [5429, 0]
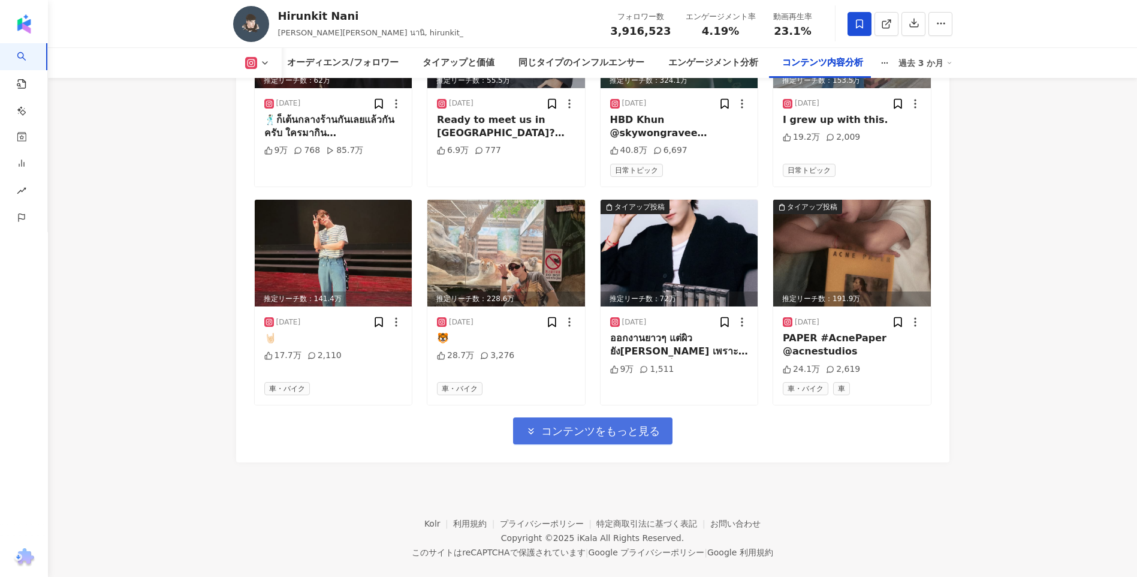
click at [657, 424] on span "コンテンツをもっと見る" at bounding box center [600, 430] width 119 height 13
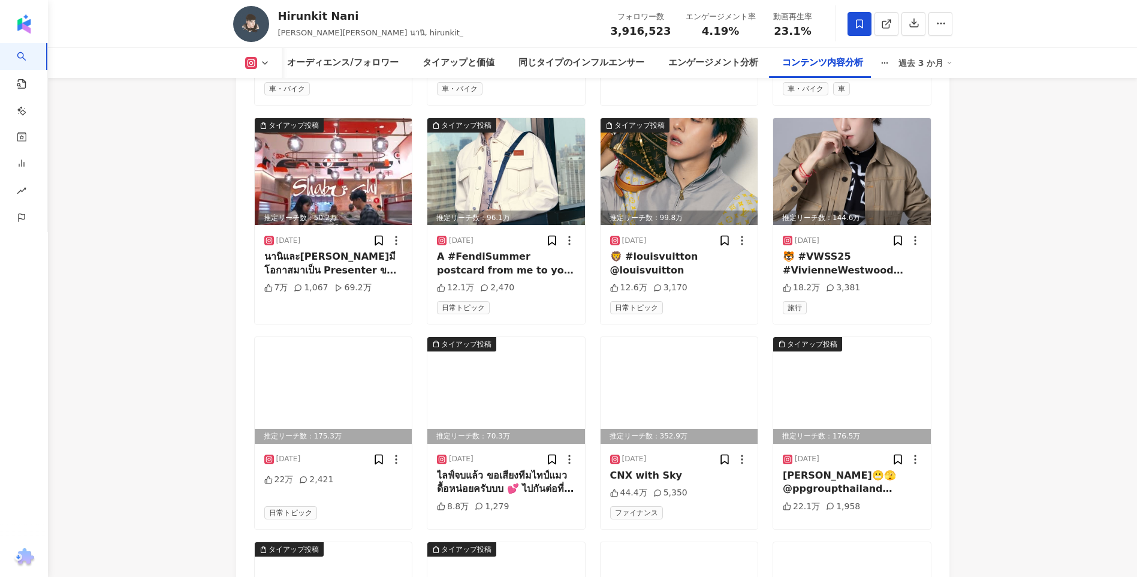
scroll to position [6057, 0]
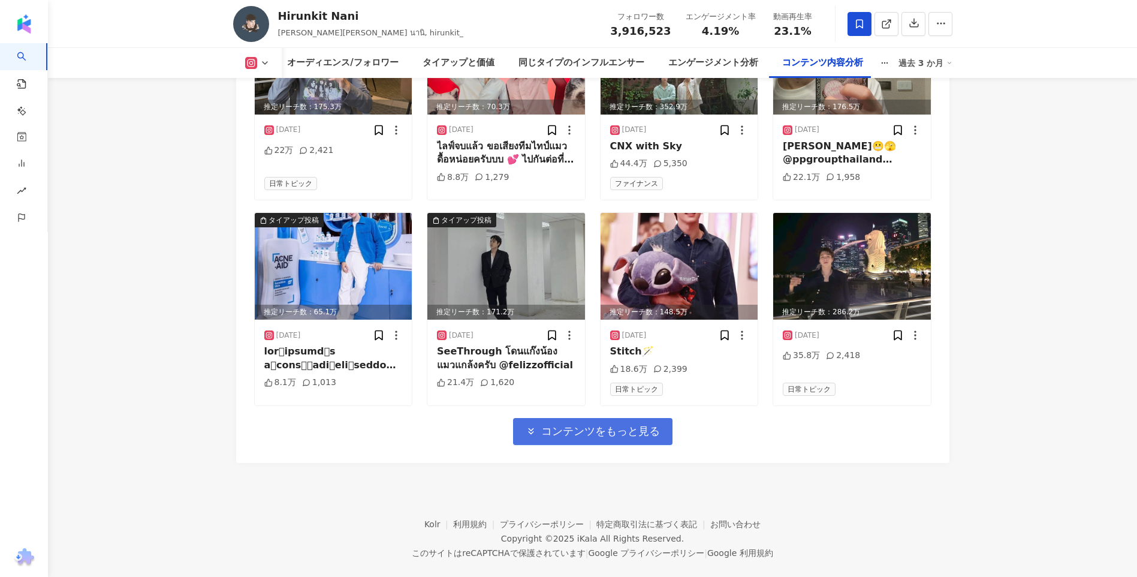
click at [576, 424] on span "コンテンツをもっと見る" at bounding box center [600, 430] width 119 height 13
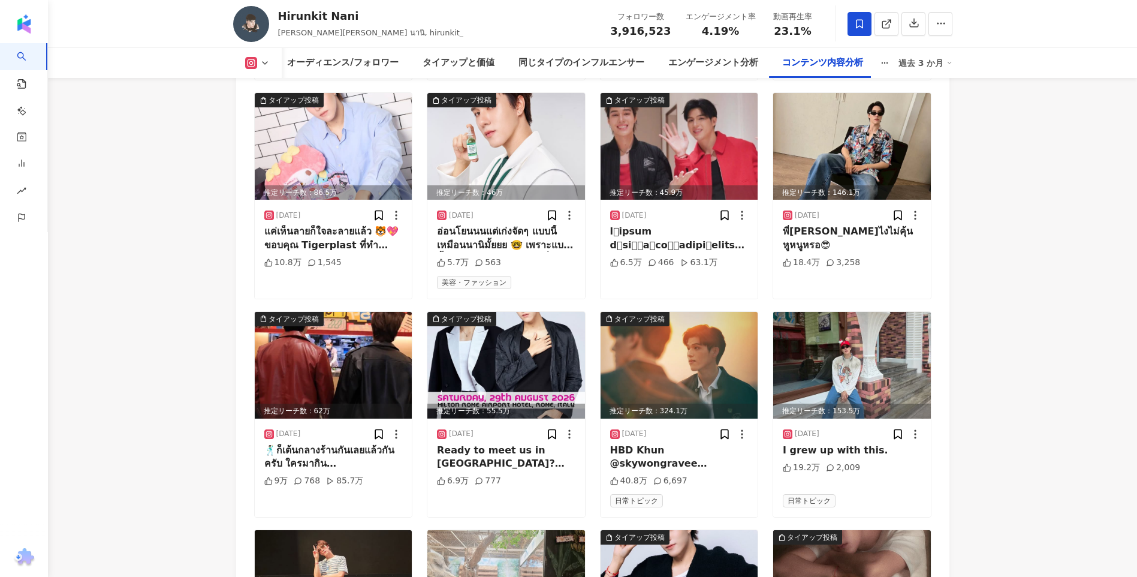
scroll to position [5398, 0]
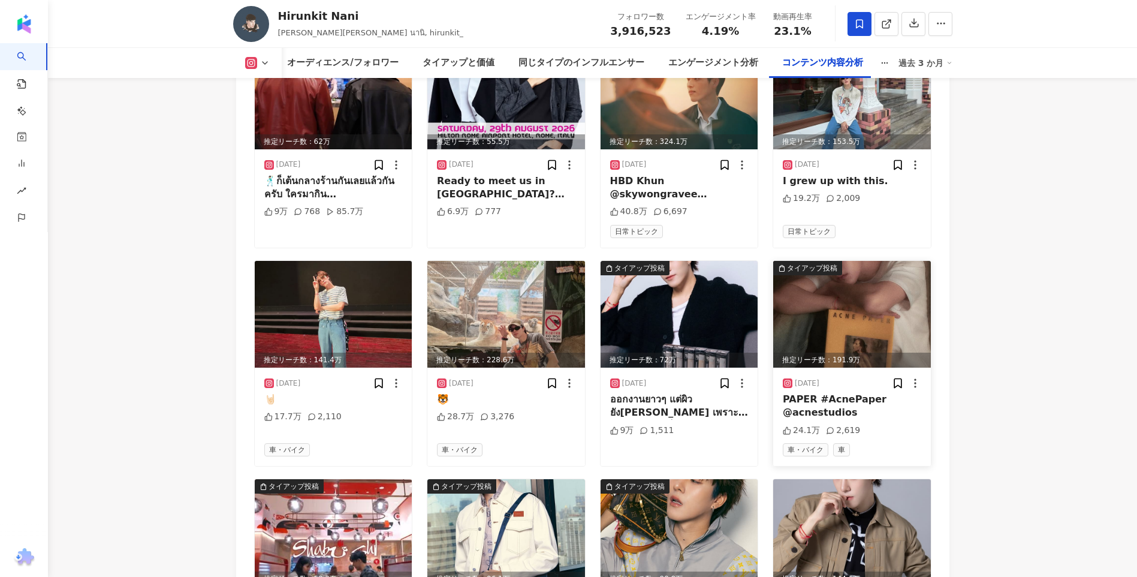
scroll to position [5338, 0]
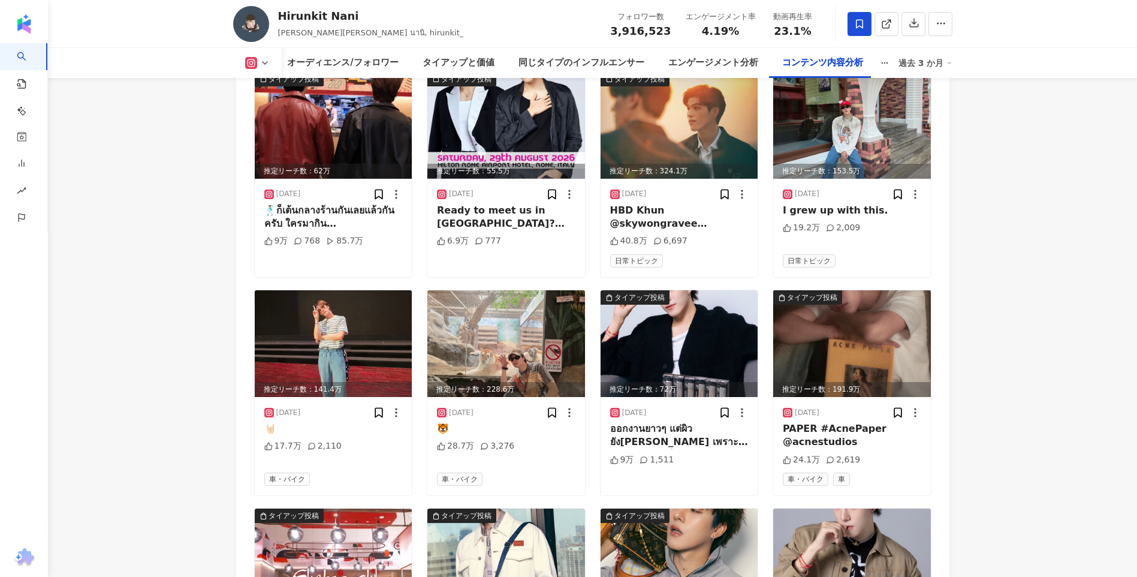
click at [688, 333] on img at bounding box center [680, 343] width 158 height 107
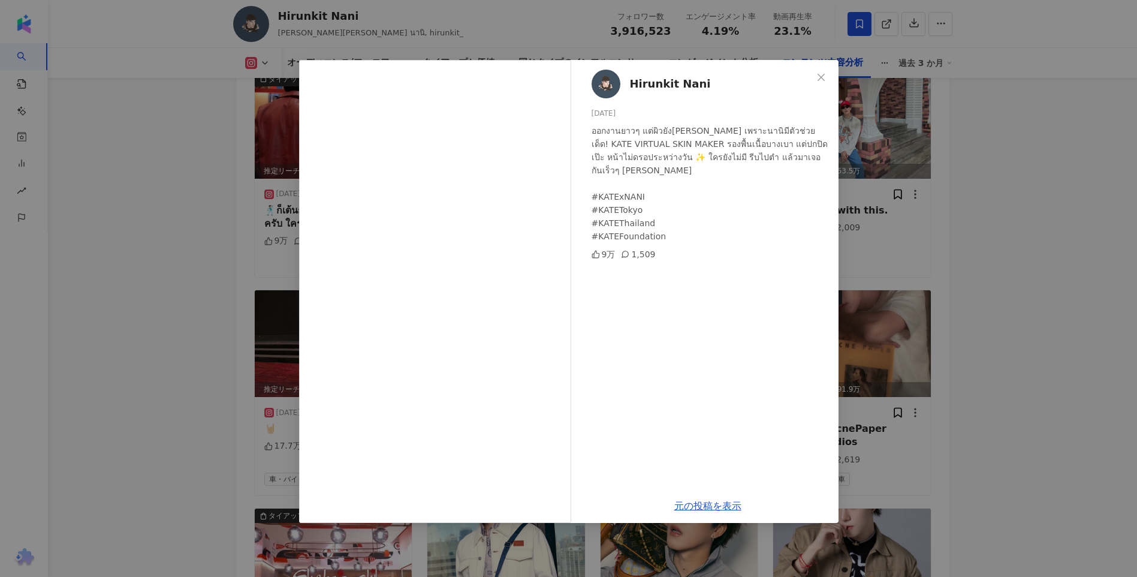
click at [977, 230] on div "Hirunkit Nani 2025/06/16 ออกงานยาวๆ แต่ผิวยังเป๊ะอยู่ เพราะนานิมีตัวช่วยเด็ด! K…" at bounding box center [568, 288] width 1137 height 577
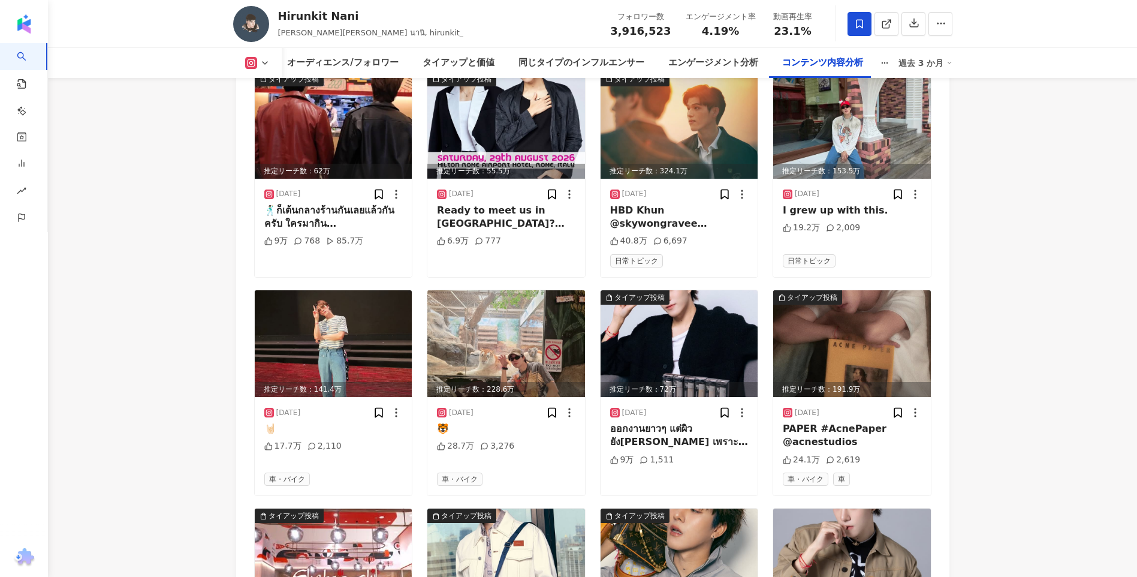
click at [673, 336] on img at bounding box center [680, 343] width 158 height 107
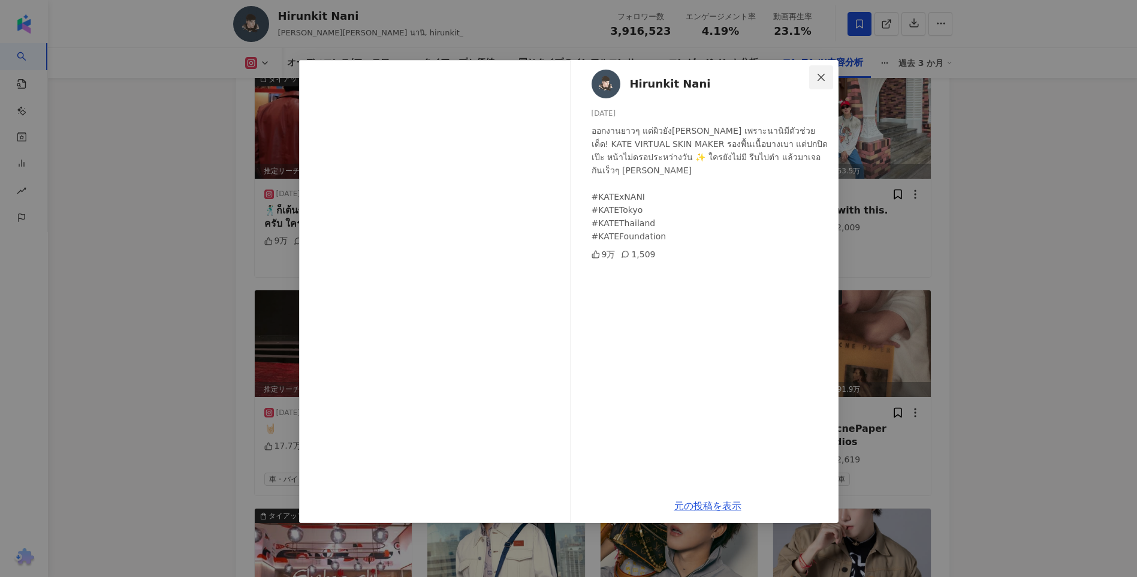
click at [822, 76] on icon "close" at bounding box center [821, 78] width 10 height 10
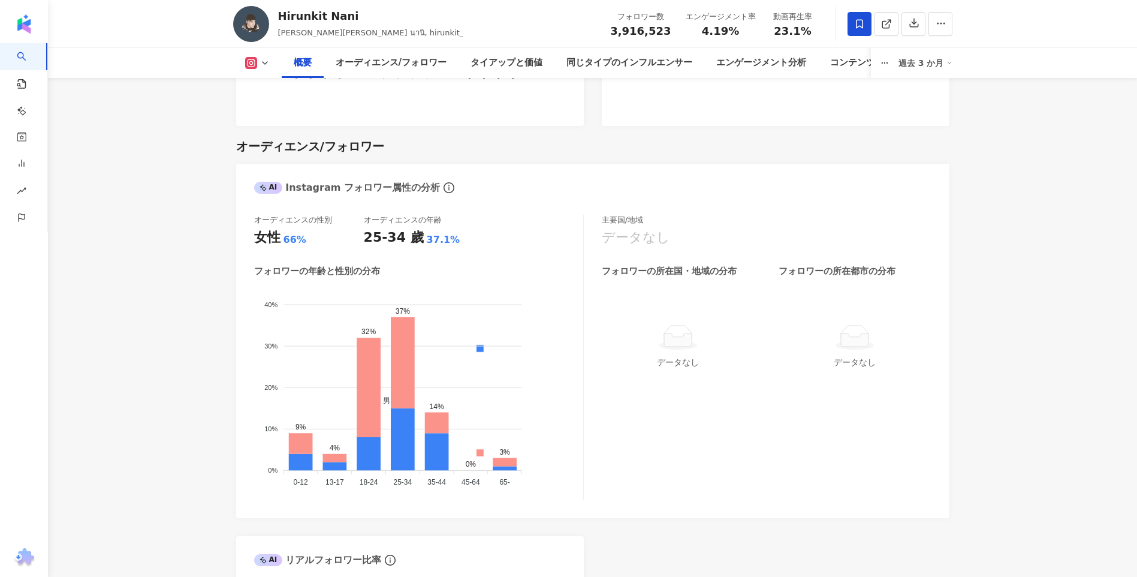
scroll to position [974, 0]
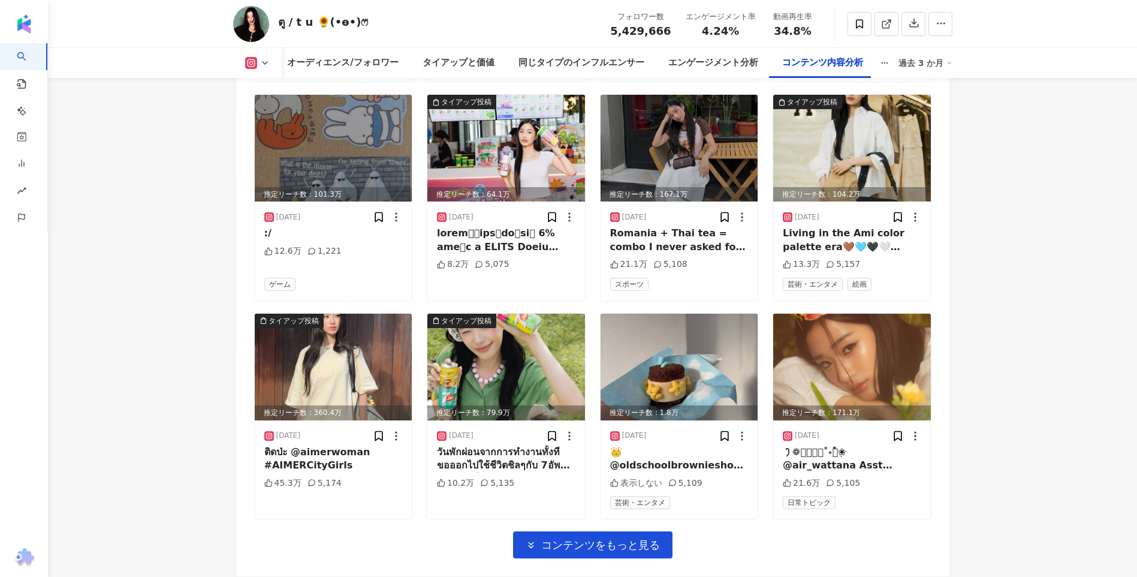
scroll to position [4839, 0]
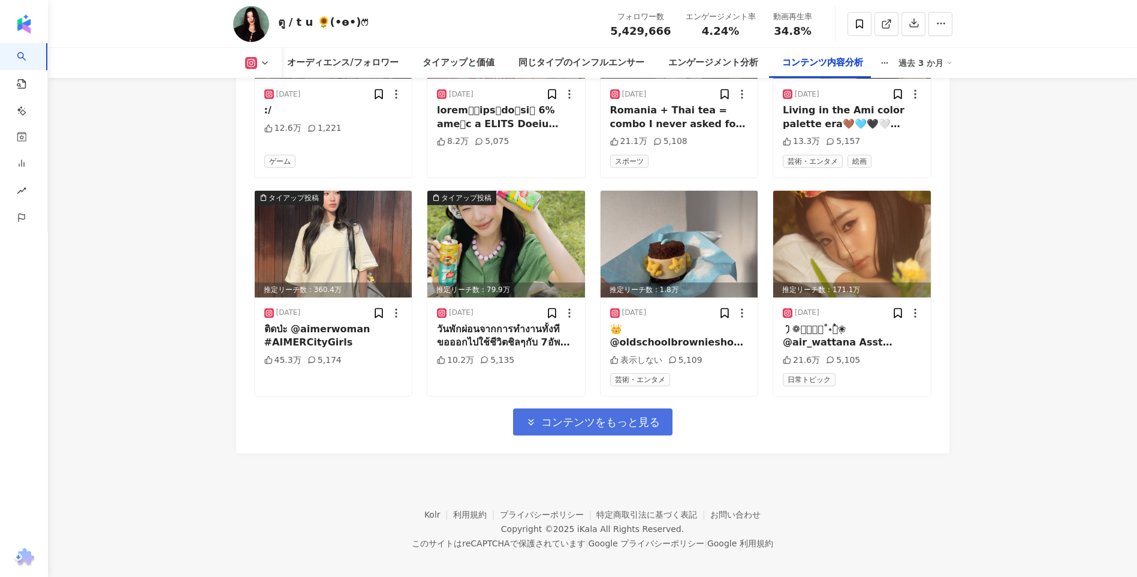
click at [642, 416] on span "コンテンツをもっと見る" at bounding box center [600, 421] width 119 height 13
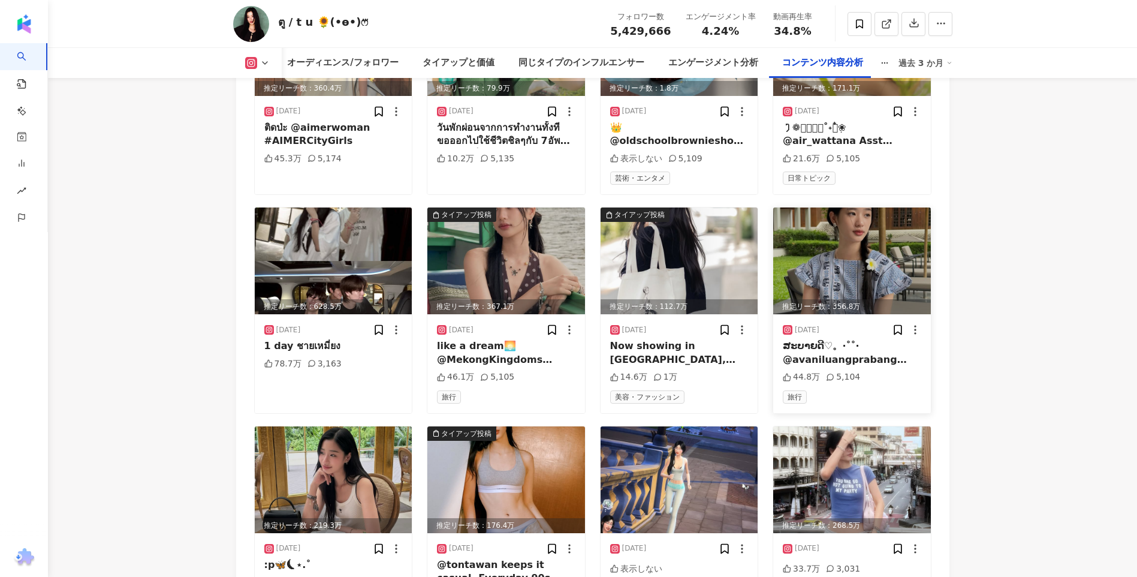
scroll to position [5198, 0]
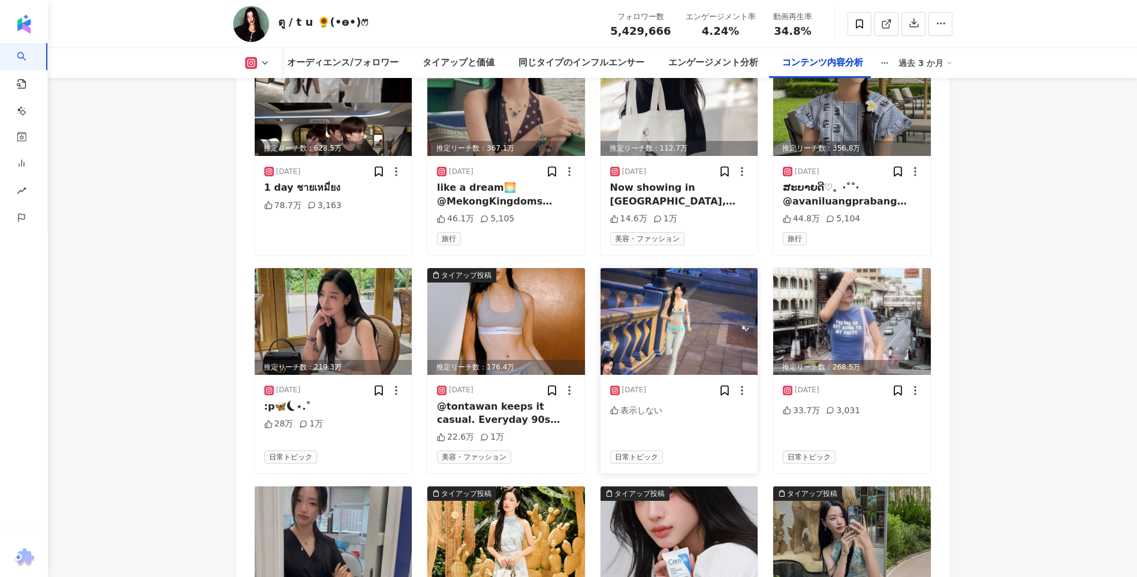
click at [689, 333] on img at bounding box center [680, 321] width 158 height 107
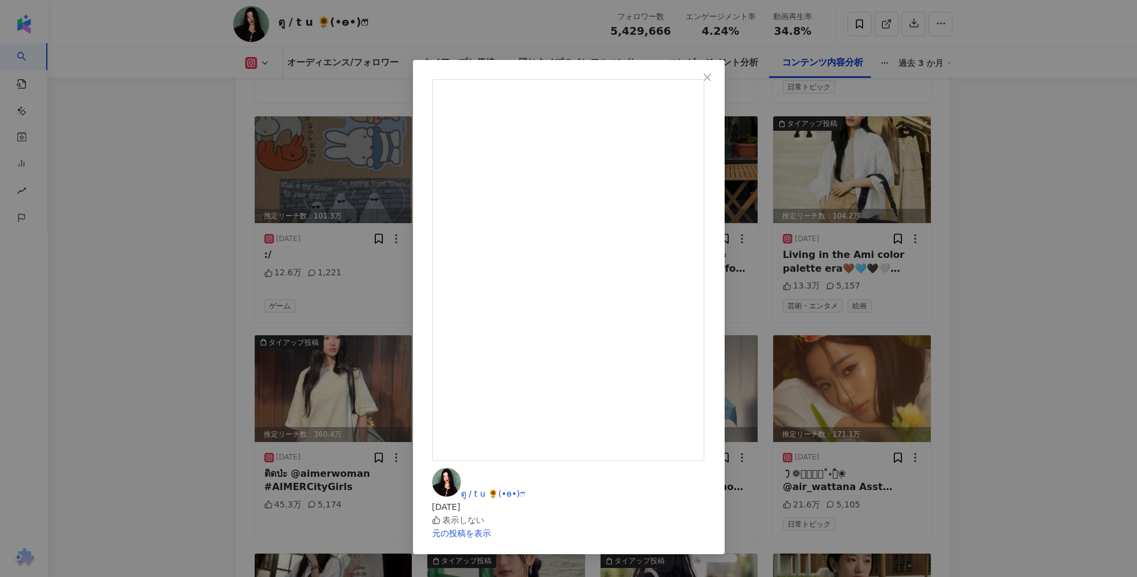
click at [1048, 349] on div "ตู / t u 🌻(•ө•)ෆ⃛ 2025/06/19 表示しない 元の投稿を表示" at bounding box center [568, 288] width 1137 height 577
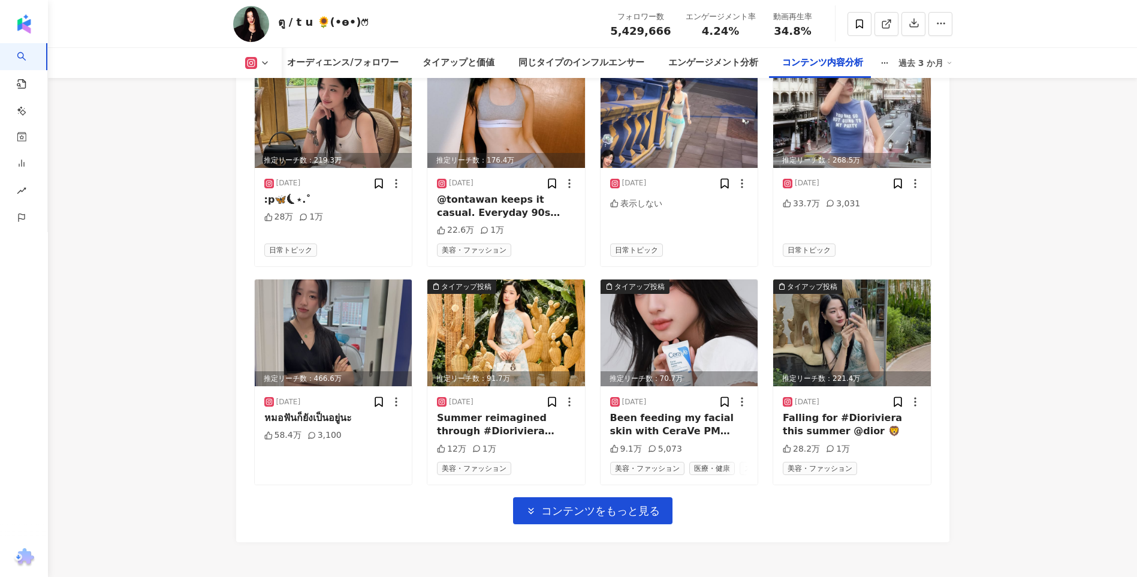
scroll to position [5503, 0]
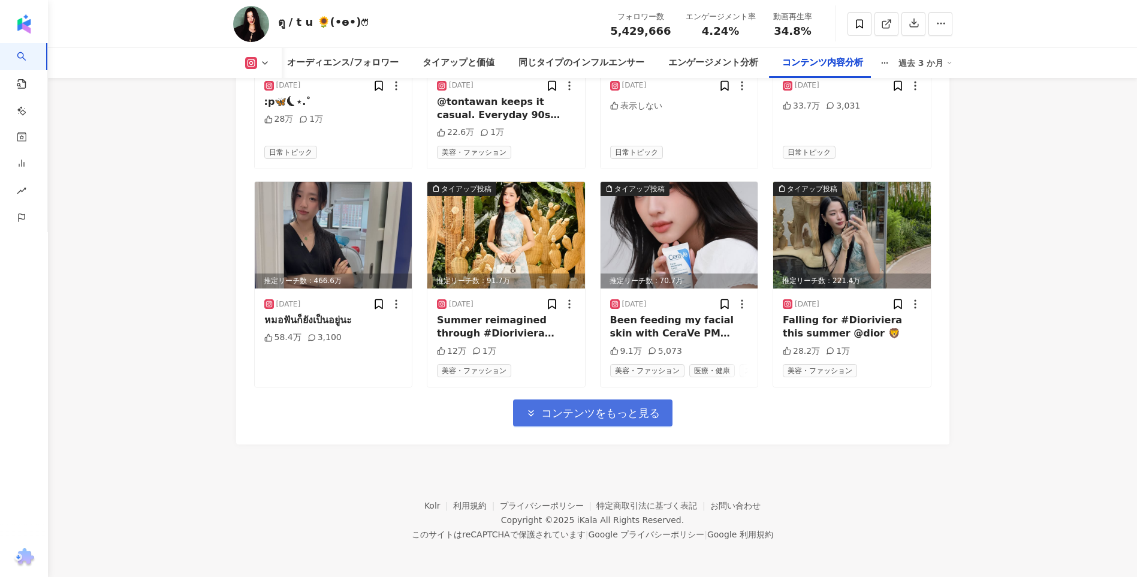
click at [570, 419] on span "コンテンツをもっと見る" at bounding box center [600, 412] width 119 height 13
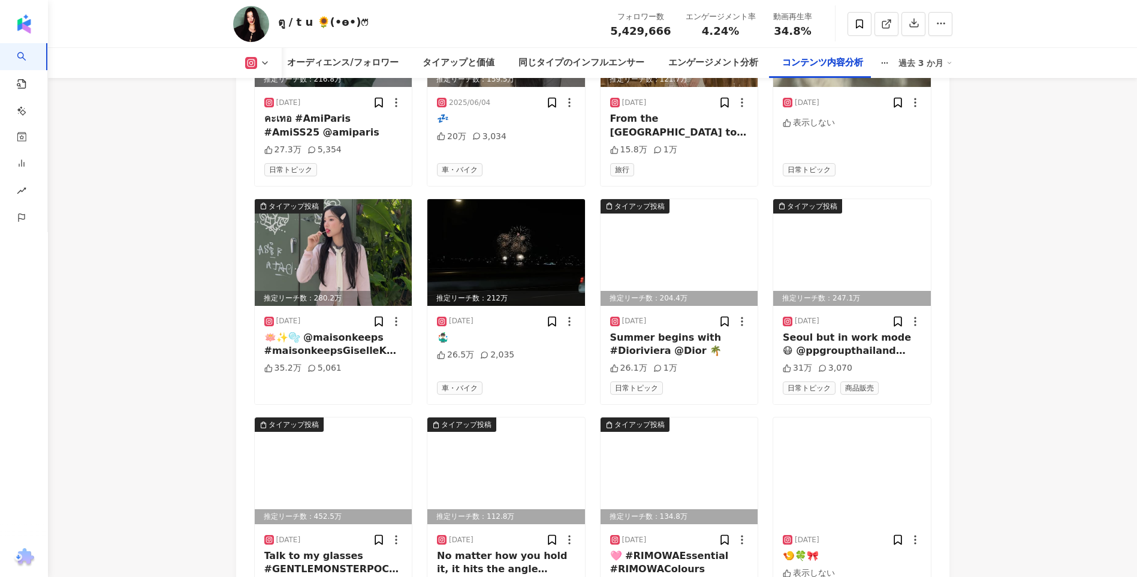
scroll to position [6158, 0]
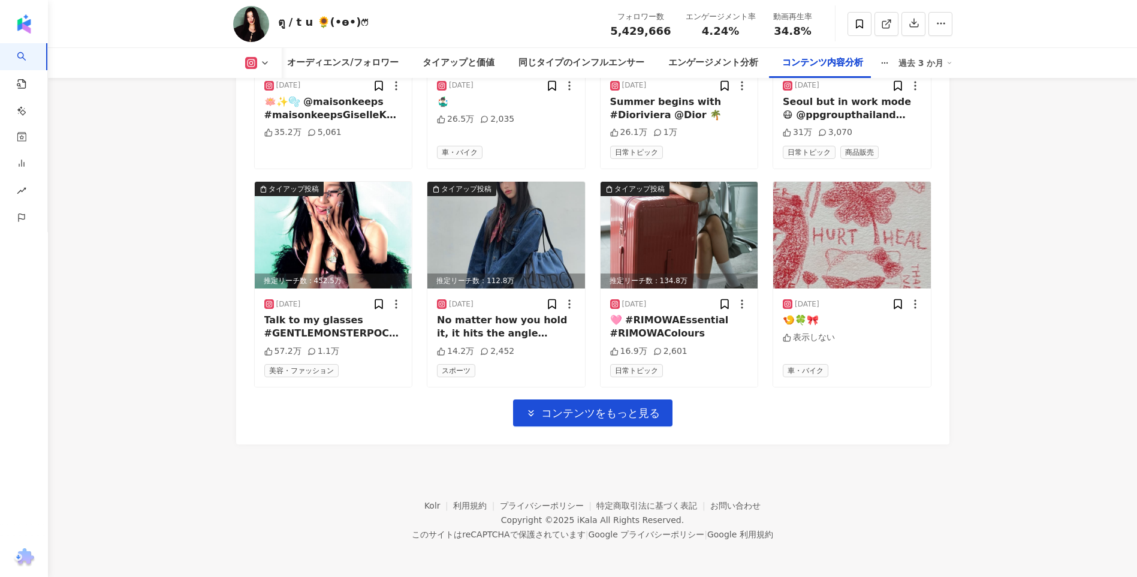
click at [570, 414] on span "コンテンツをもっと見る" at bounding box center [600, 412] width 119 height 13
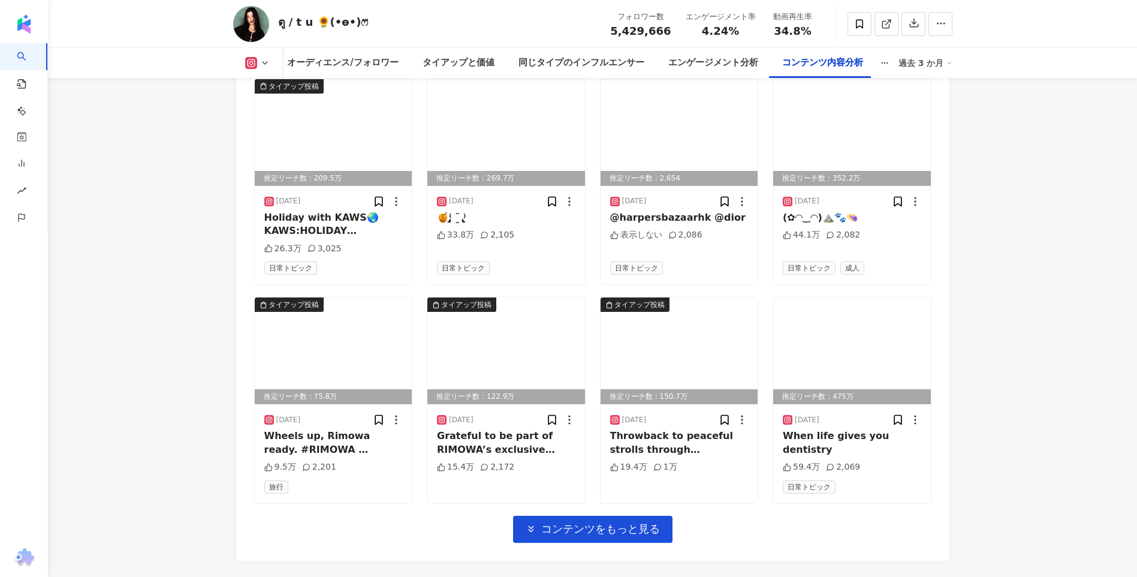
scroll to position [6813, 0]
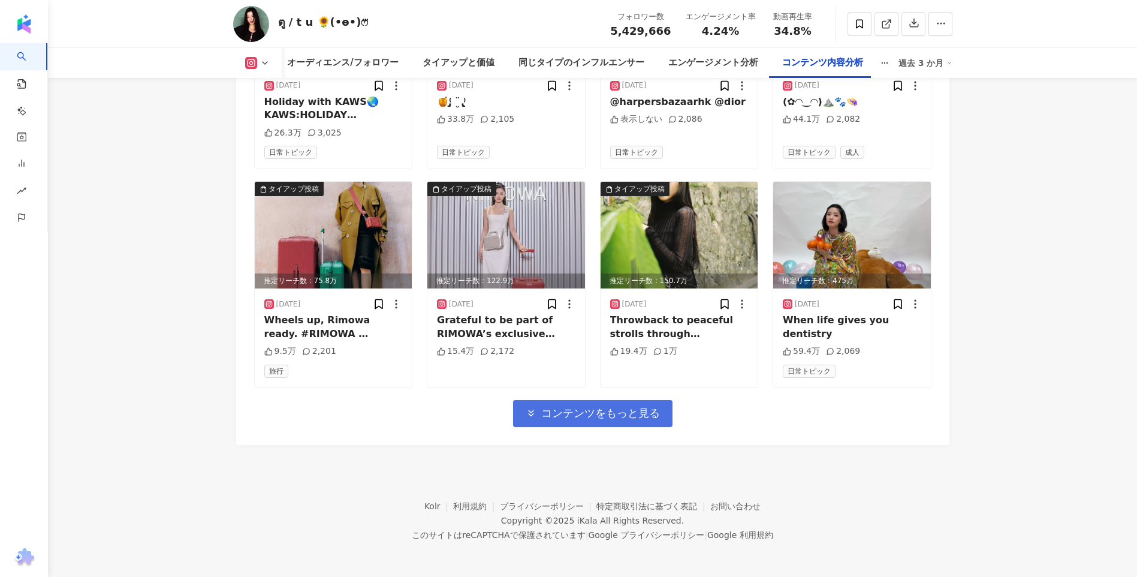
click at [571, 411] on span "コンテンツをもっと見る" at bounding box center [600, 412] width 119 height 13
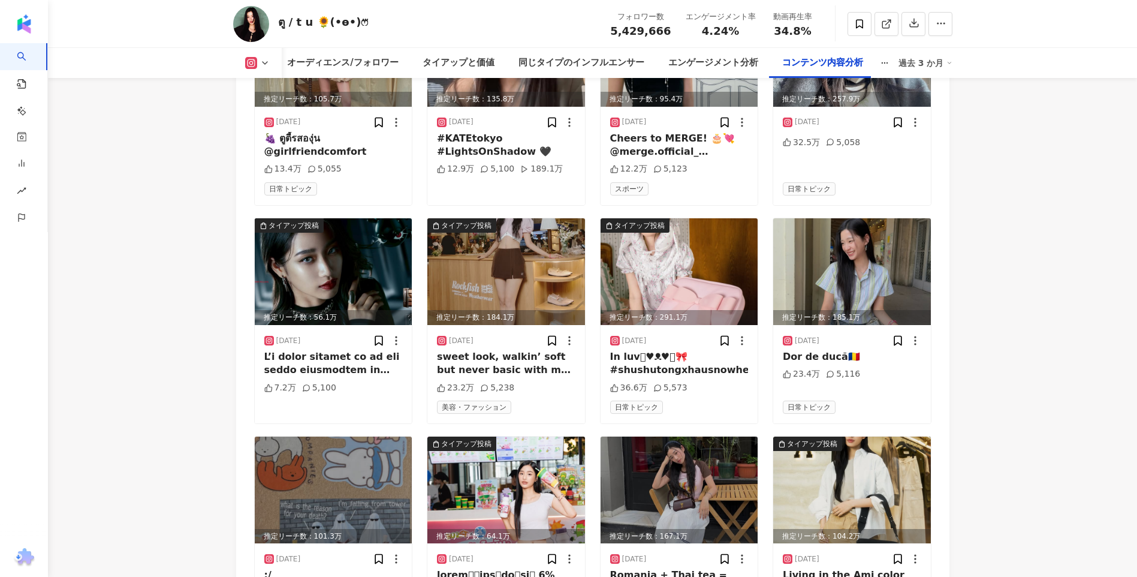
scroll to position [4265, 0]
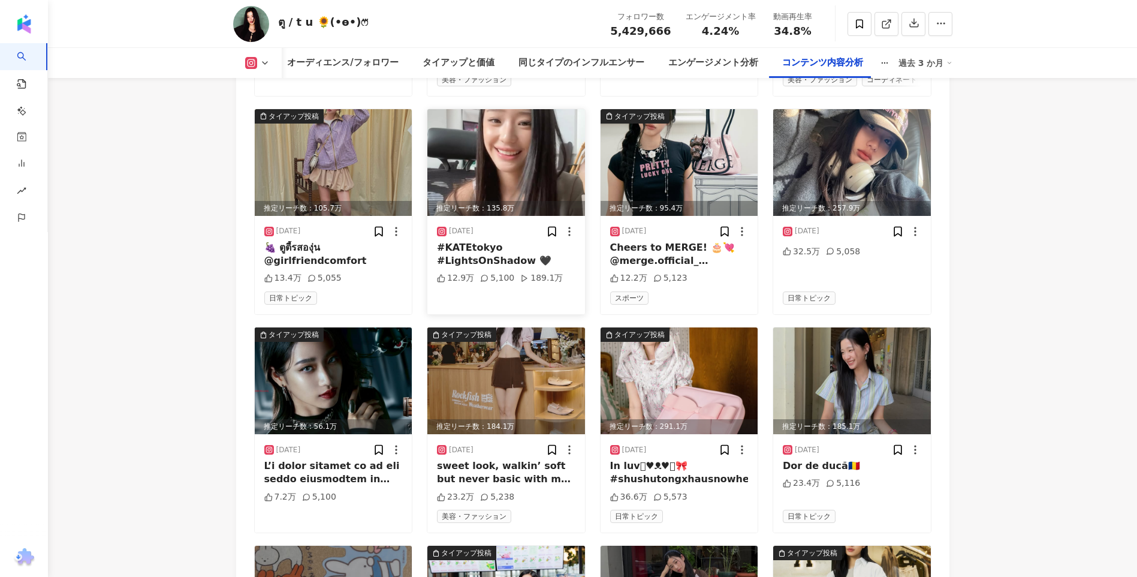
click at [484, 148] on img at bounding box center [506, 162] width 158 height 107
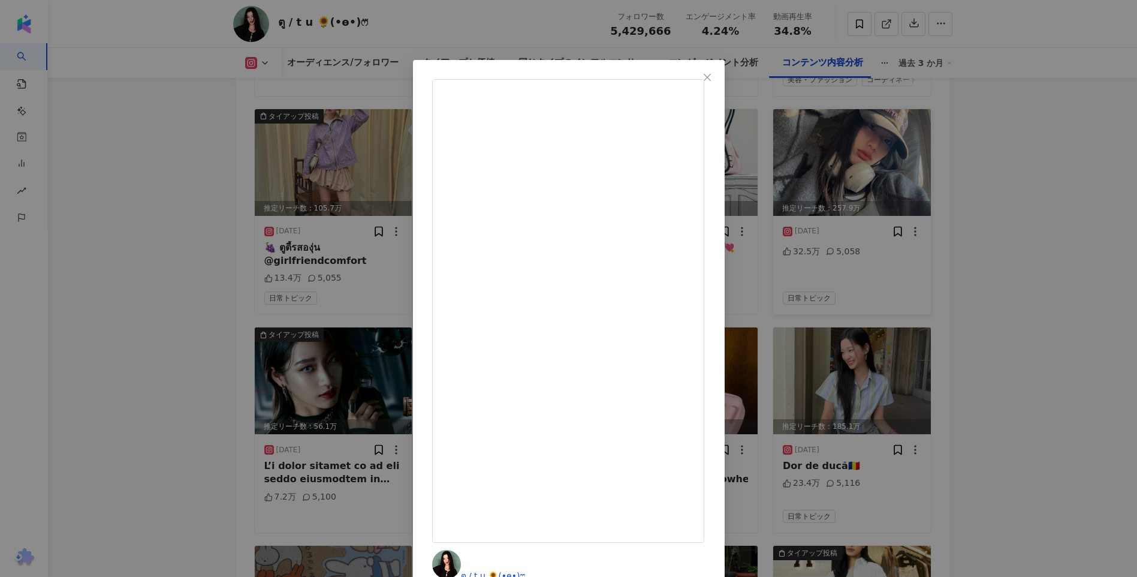
click at [1026, 189] on div "ตู / t u 🌻(•ө•)ෆ⃛ 2025/07/27 #KATEtokyo #LightsOnShadow 🖤 12.9万 5,100 189.1万 元の…" at bounding box center [568, 288] width 1137 height 577
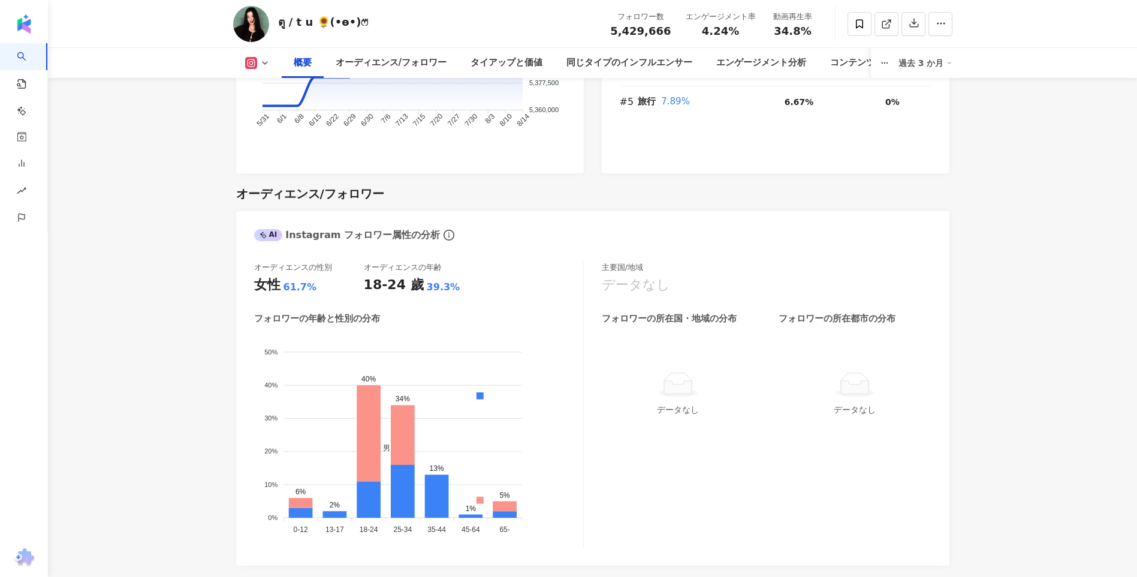
scroll to position [969, 0]
